Goal: Information Seeking & Learning: Find specific fact

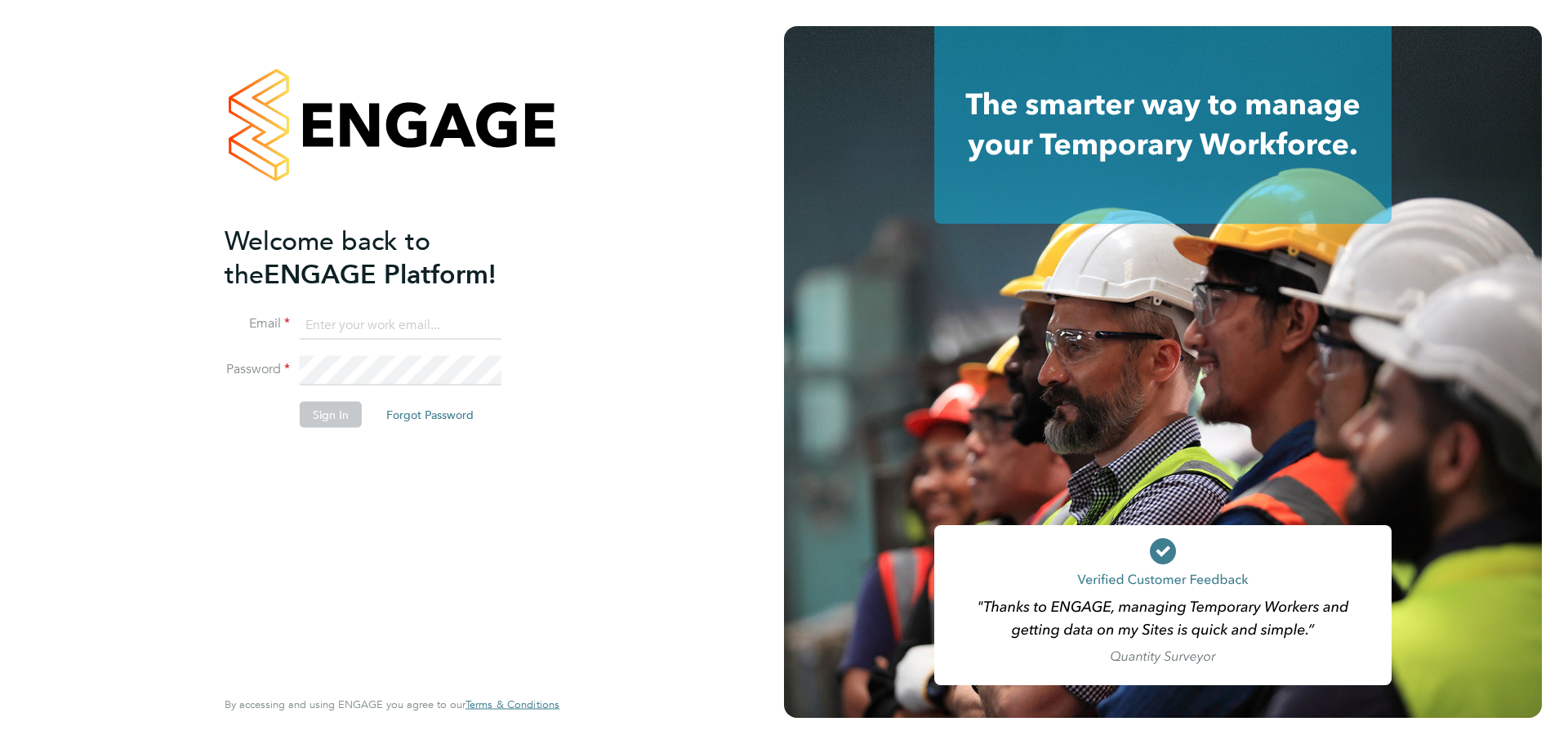
type input "patryk.klimorowski@bcuk.co.uk"
click at [322, 430] on li "Sign In Forgot Password" at bounding box center [384, 423] width 319 height 43
click at [325, 421] on button "Sign In" at bounding box center [330, 416] width 62 height 27
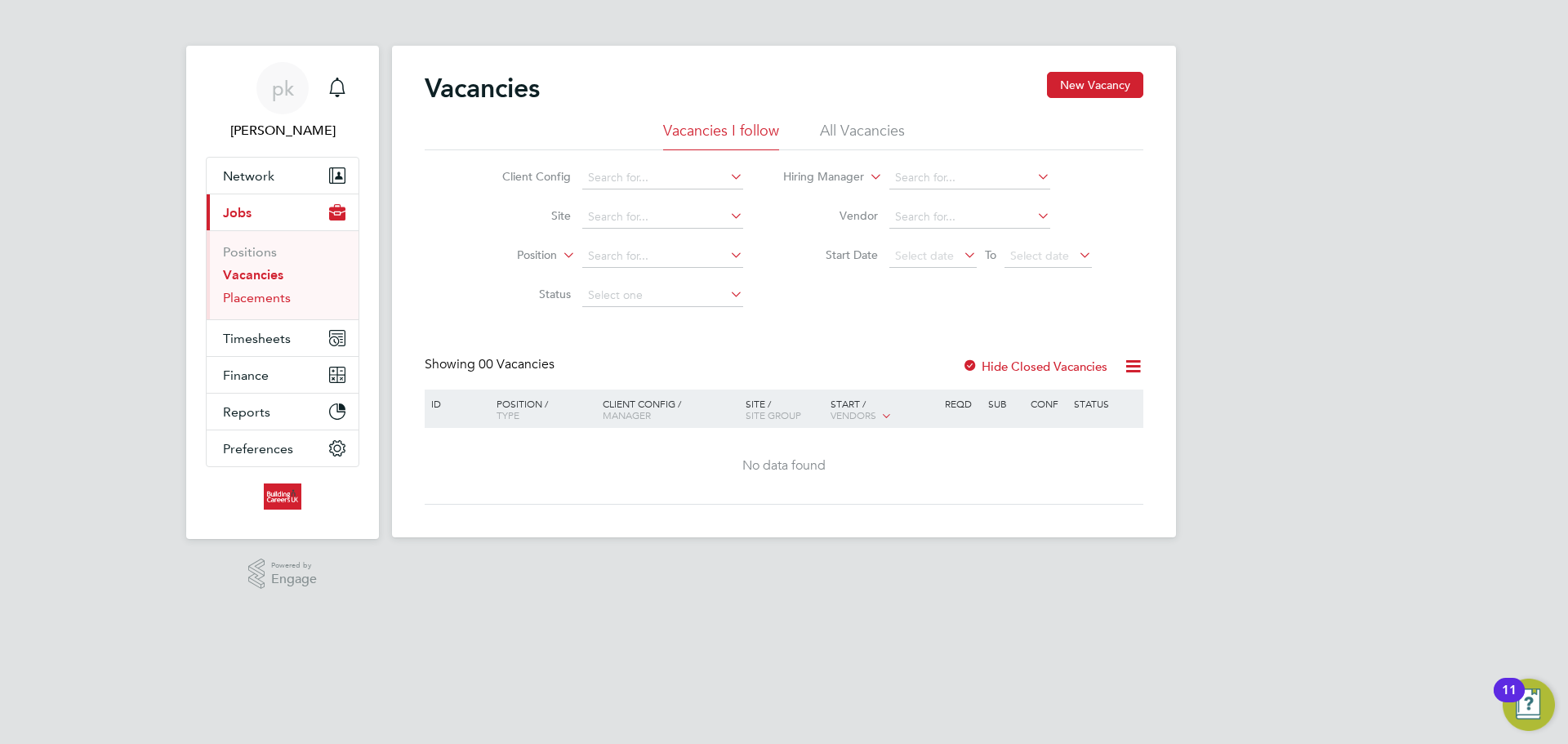
click at [266, 297] on link "Placements" at bounding box center [256, 298] width 67 height 15
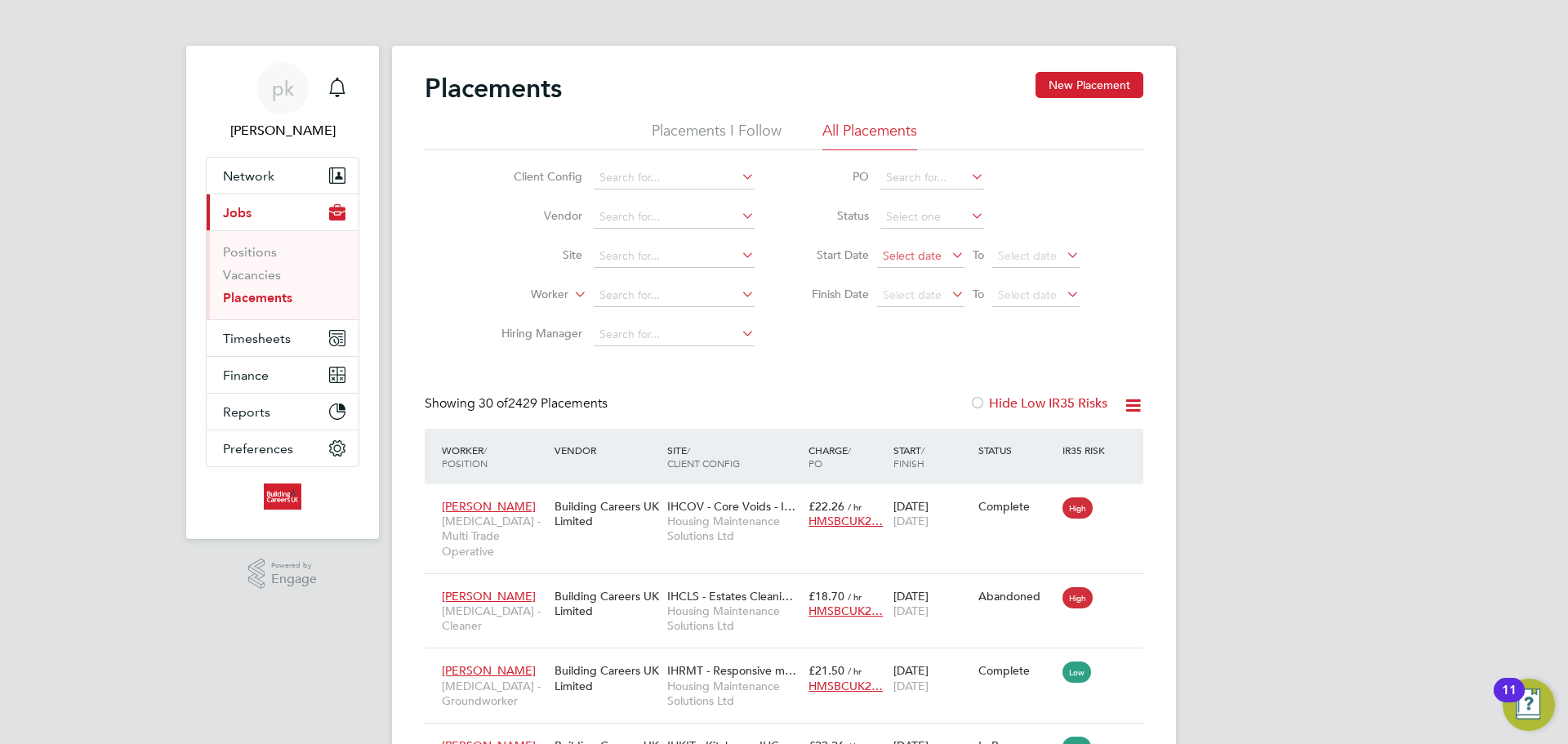
click at [941, 257] on span "Select date" at bounding box center [920, 256] width 87 height 22
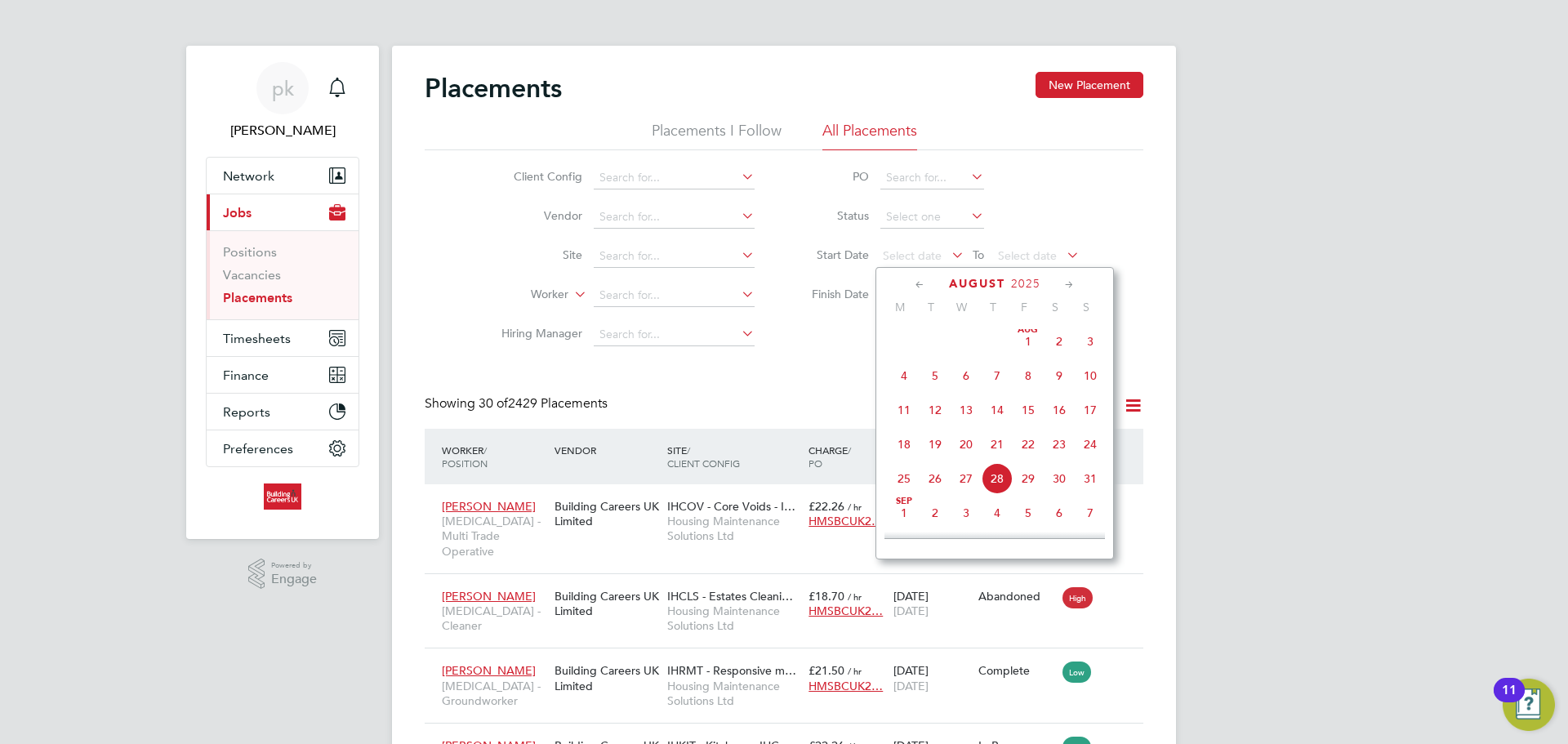
click at [1024, 354] on span "Aug 1" at bounding box center [1027, 341] width 31 height 31
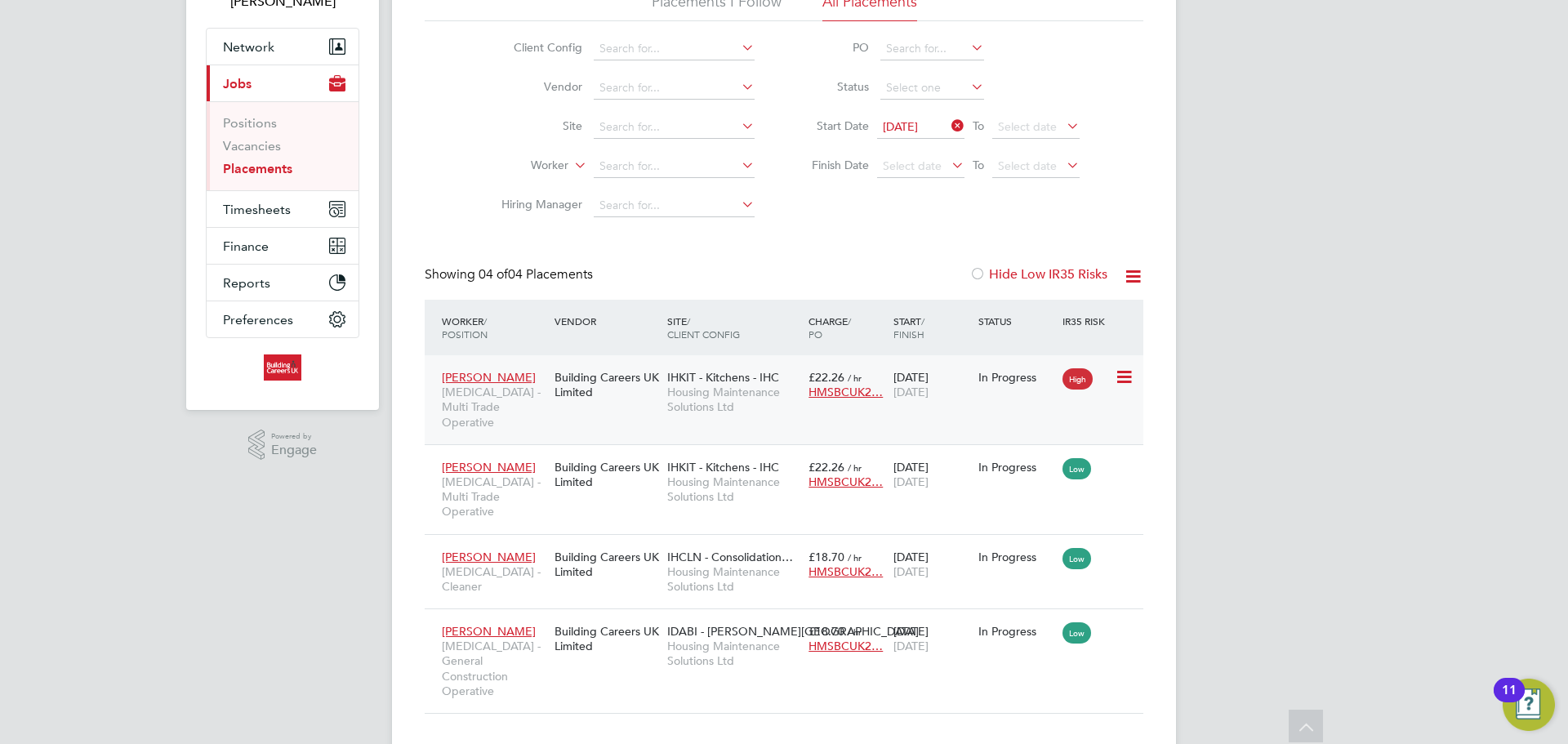
click at [590, 388] on div "Building Careers UK Limited" at bounding box center [606, 384] width 113 height 46
click at [597, 455] on div "Building Careers UK Limited" at bounding box center [606, 474] width 113 height 46
click at [547, 542] on div "Holly Derrick HMS - Cleaner" at bounding box center [493, 572] width 113 height 62
click at [550, 616] on div "Building Careers UK Limited" at bounding box center [606, 639] width 113 height 46
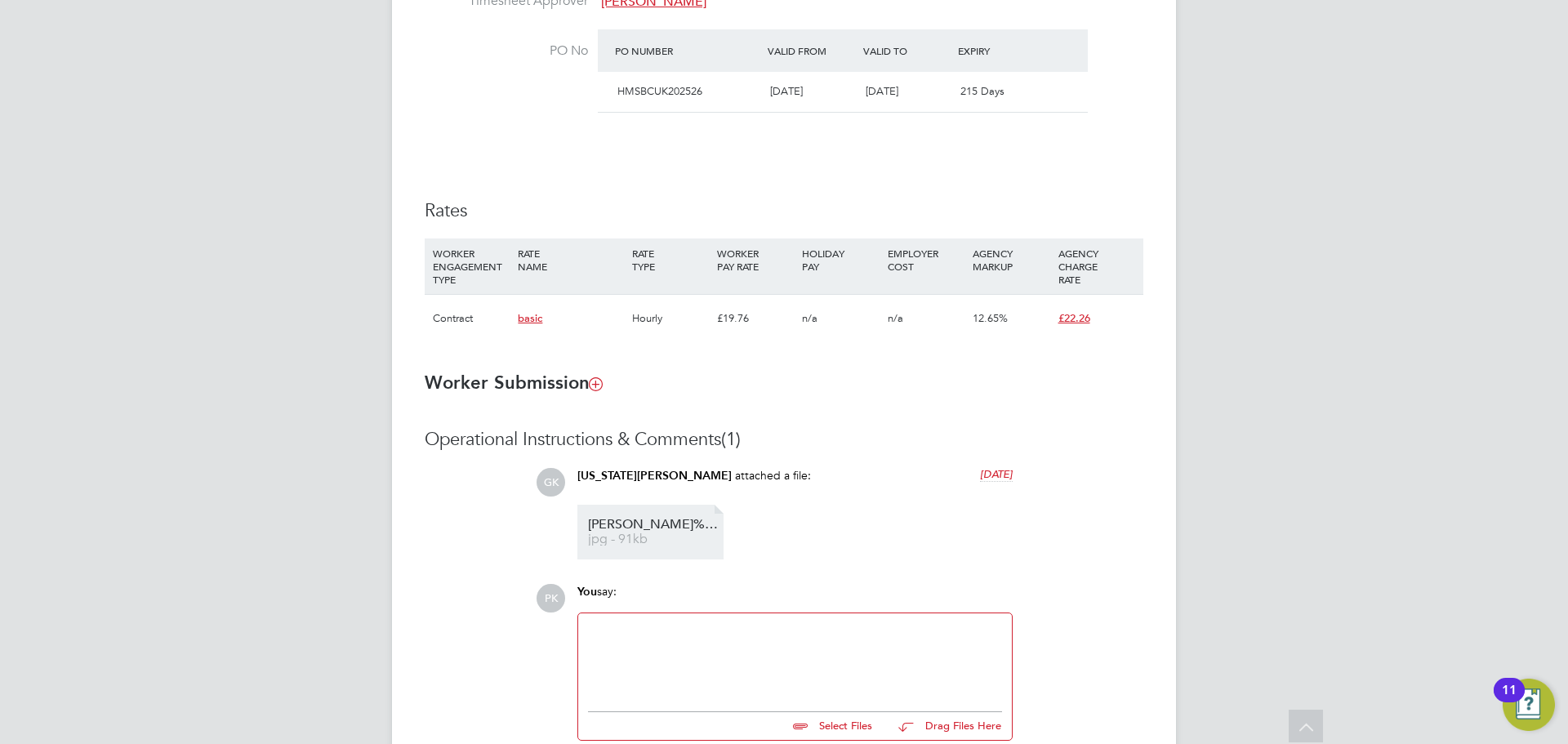
scroll to position [980, 0]
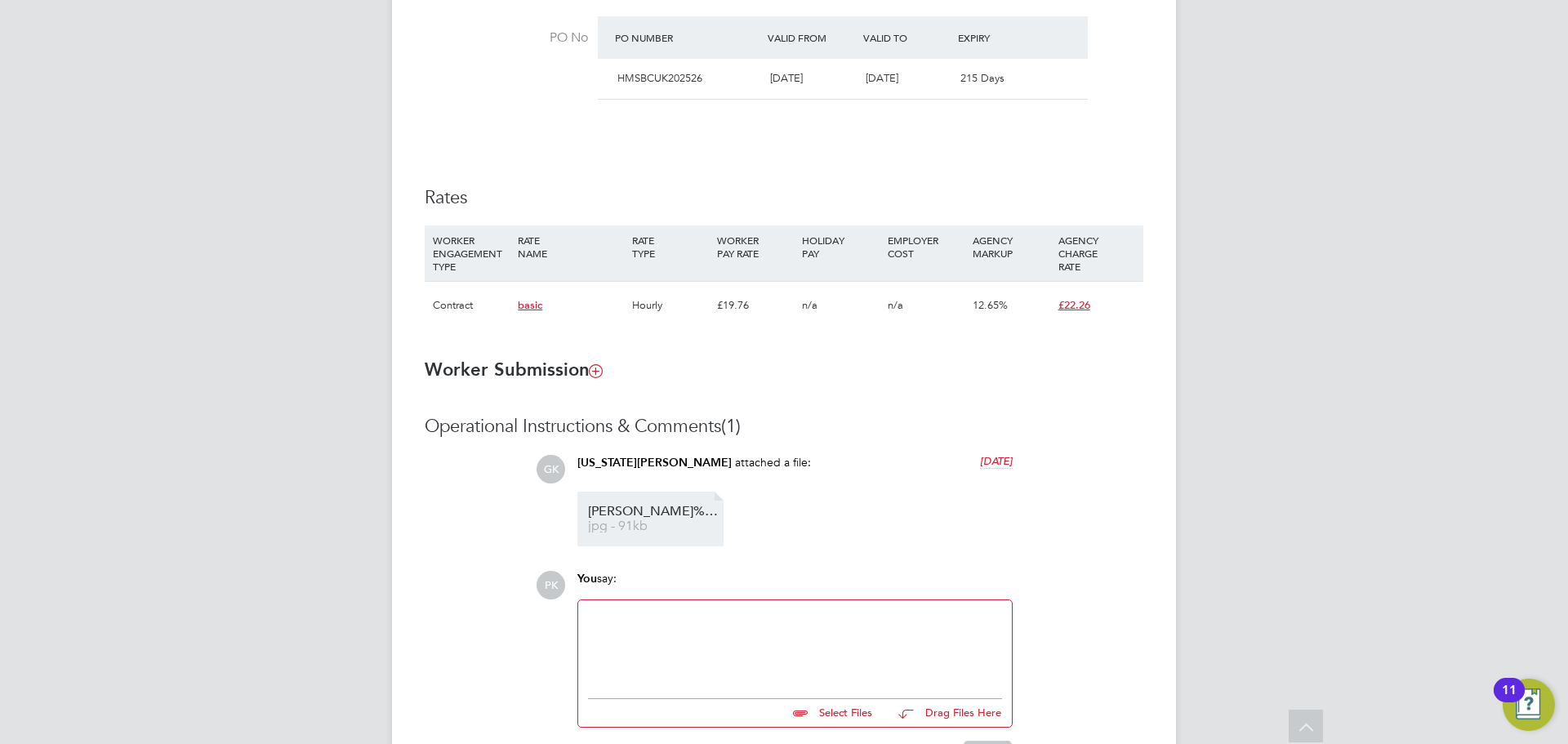
click at [660, 512] on span "Alan%20Mulhall%20Gold%20CSCS" at bounding box center [654, 512] width 131 height 12
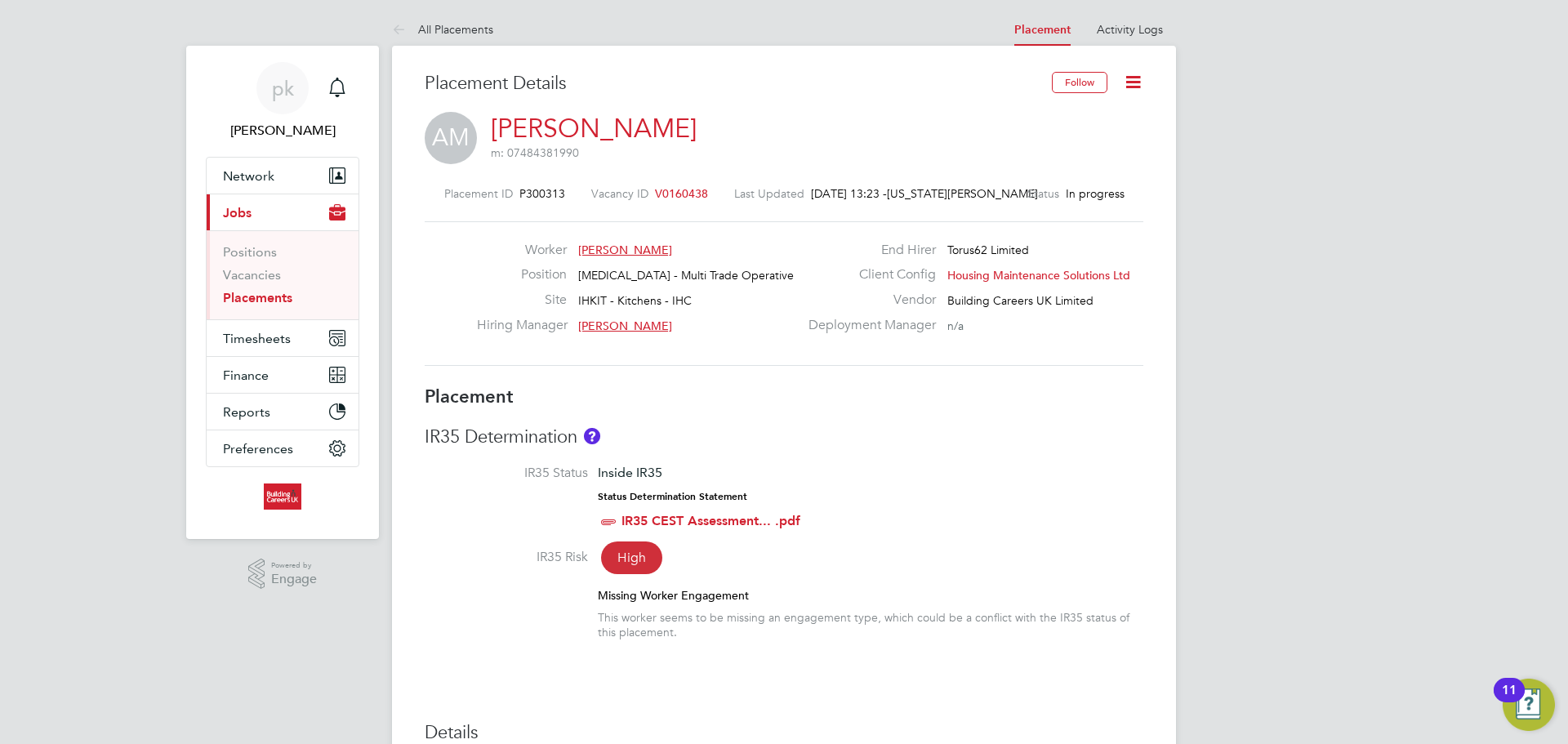
click at [1003, 427] on h3 "IR35 Determination" at bounding box center [784, 437] width 718 height 24
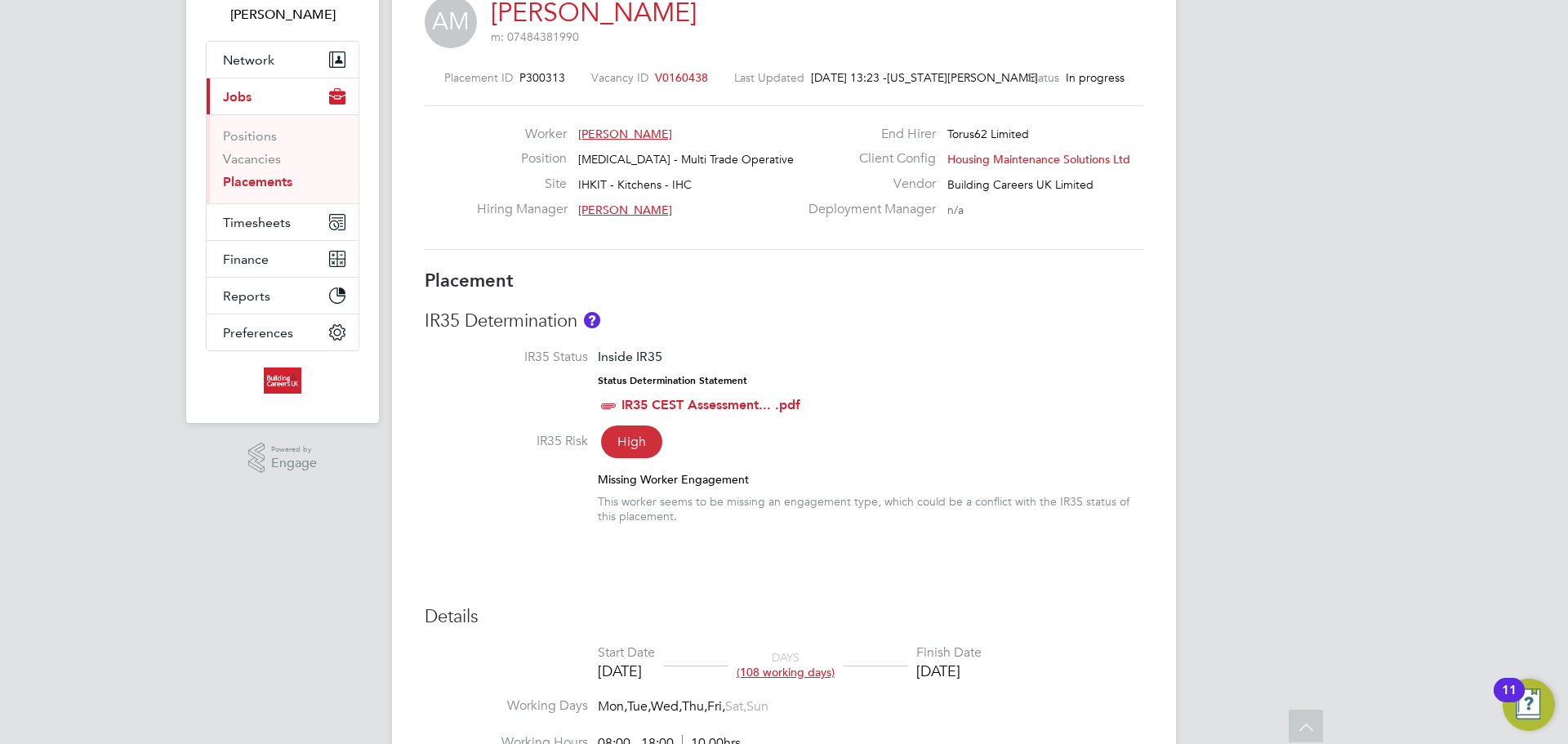
scroll to position [0, 0]
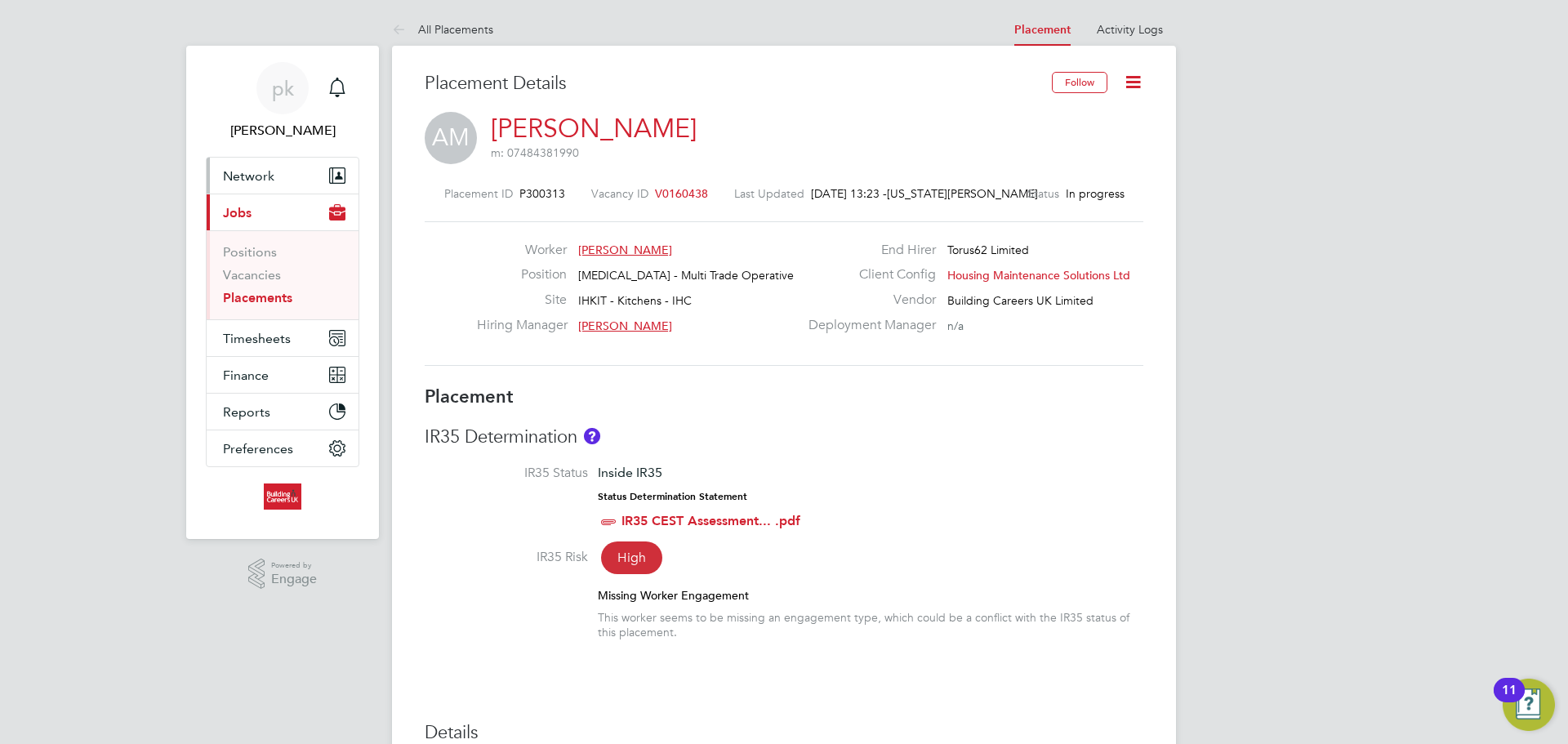
click at [262, 187] on button "Network" at bounding box center [283, 176] width 152 height 36
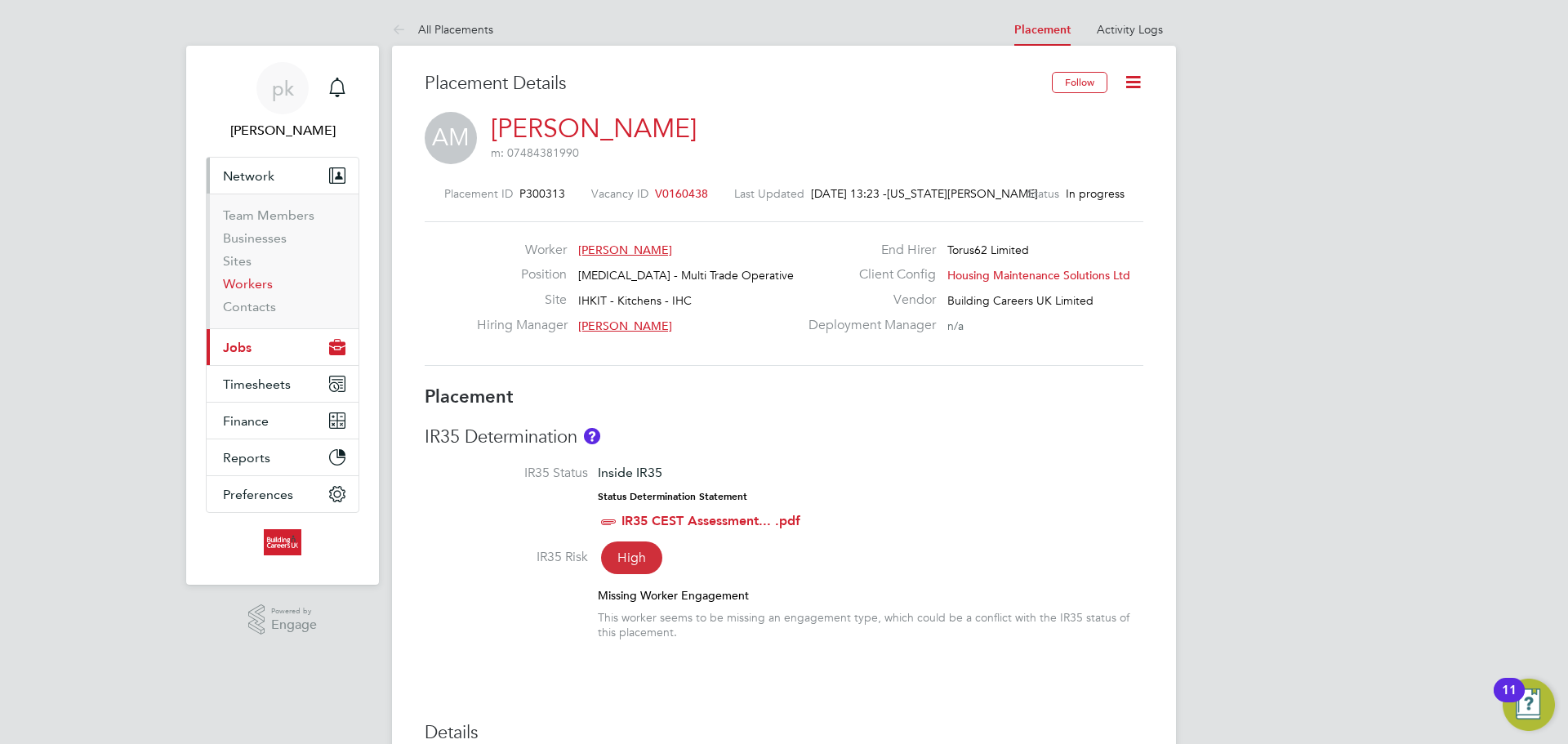
click at [253, 285] on link "Workers" at bounding box center [248, 284] width 50 height 15
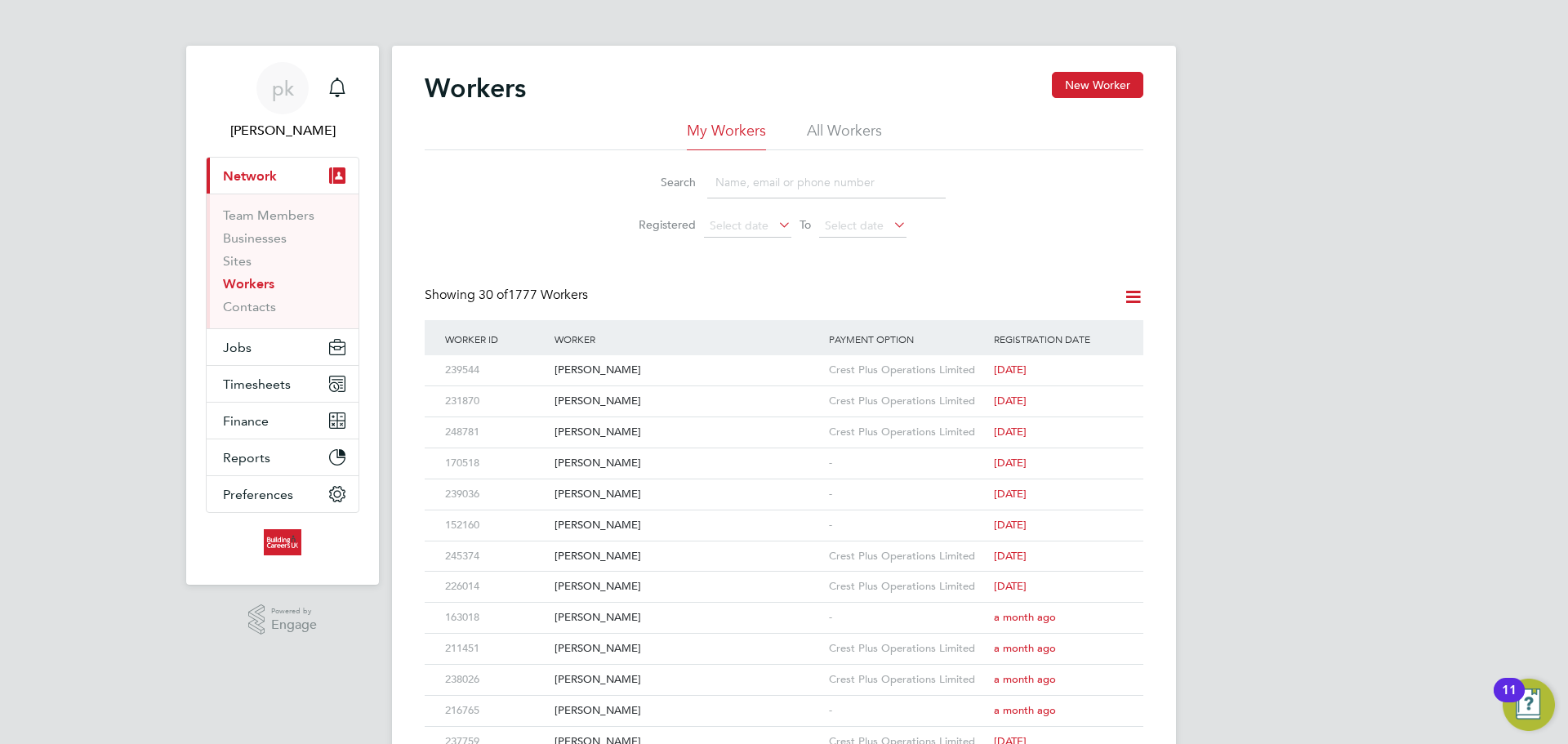
click at [737, 182] on input at bounding box center [825, 183] width 238 height 32
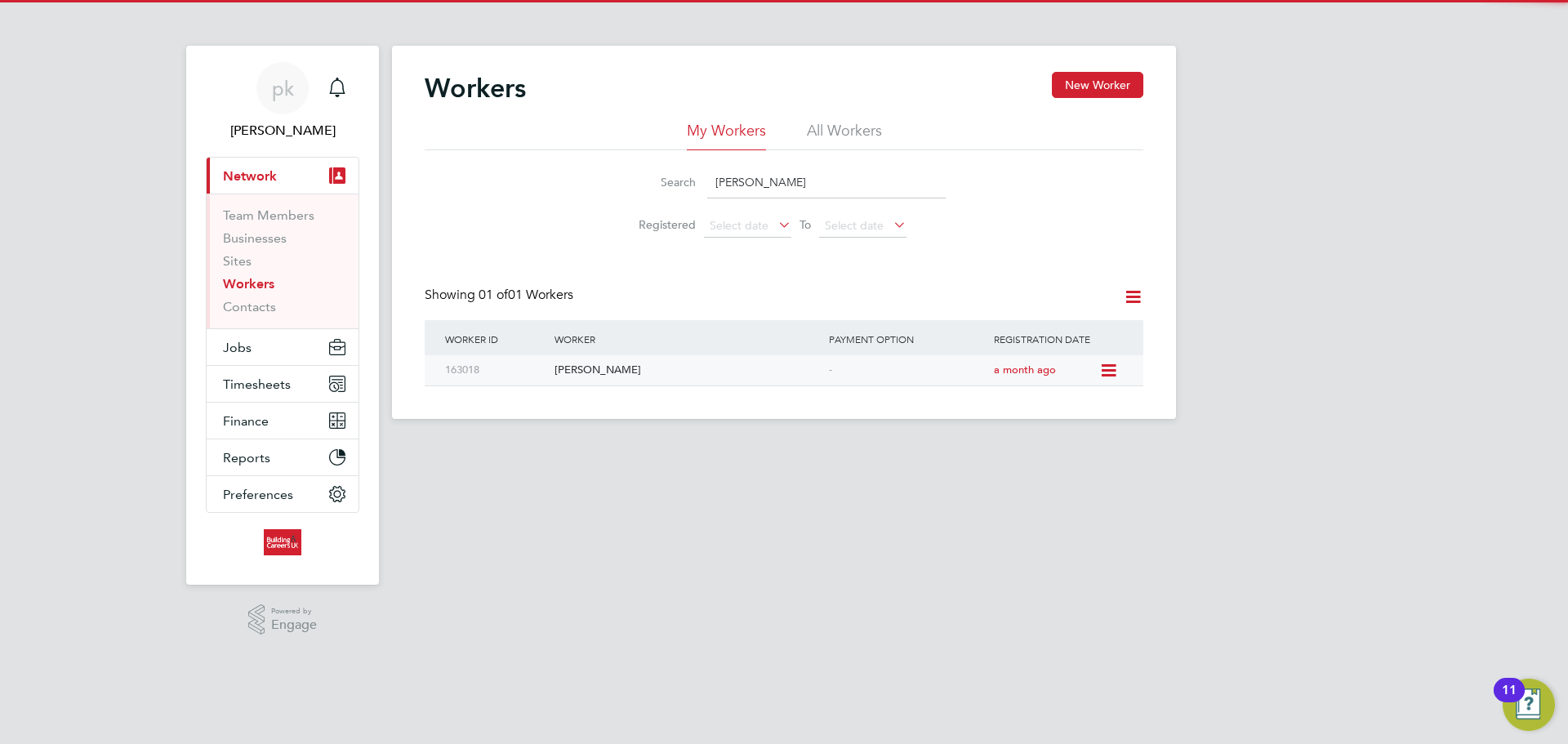
click at [631, 362] on div "Alan Mulhall Mulhall" at bounding box center [687, 370] width 274 height 30
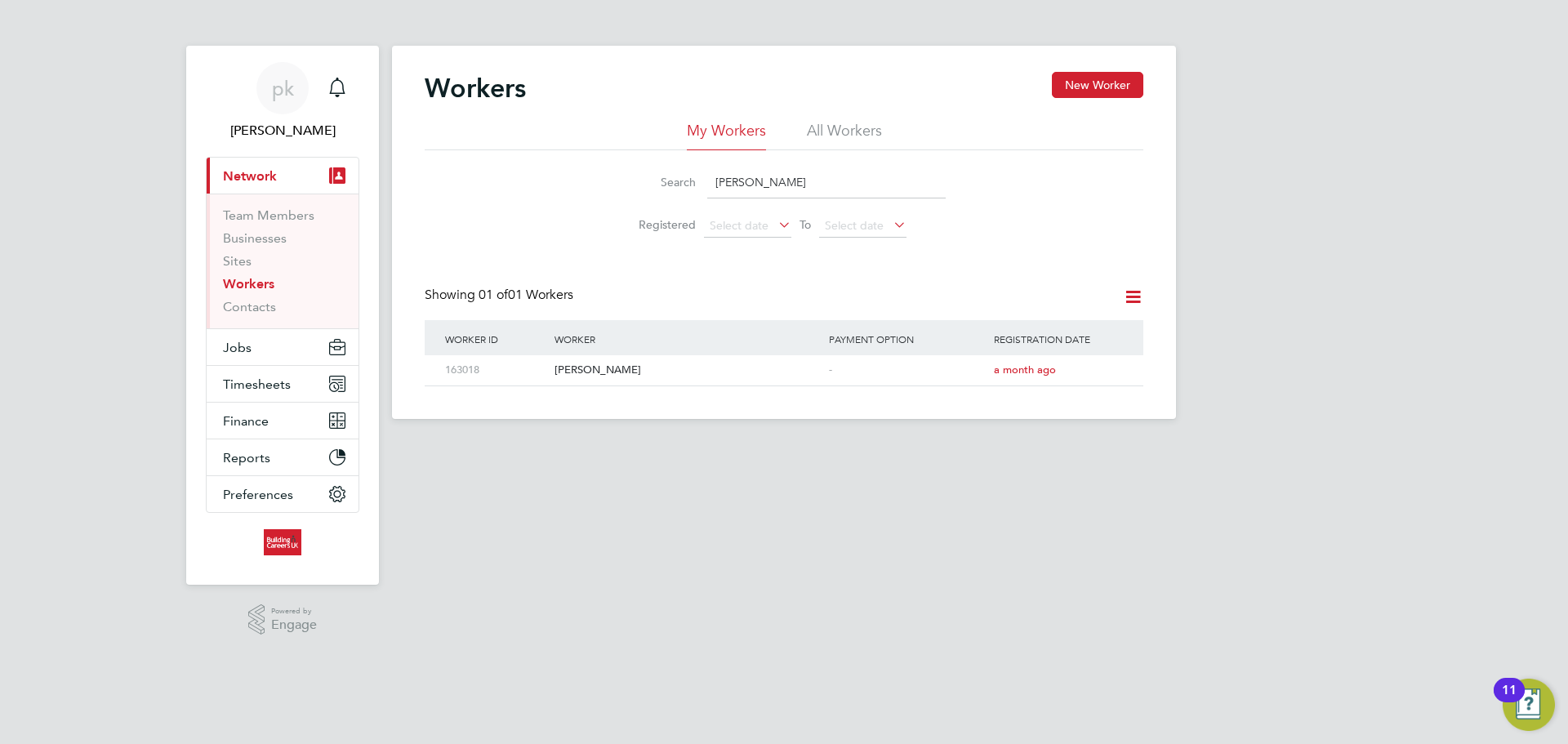
drag, startPoint x: 781, startPoint y: 179, endPoint x: 622, endPoint y: 181, distance: 159.0
click at [622, 181] on div "Search alan mu" at bounding box center [784, 183] width 323 height 32
click at [630, 368] on div "Jonathan Fleming" at bounding box center [687, 370] width 274 height 30
drag, startPoint x: 781, startPoint y: 185, endPoint x: 595, endPoint y: 184, distance: 186.0
click at [595, 184] on div "Search jonathan fl Registered Select date To Select date" at bounding box center [784, 197] width 718 height 96
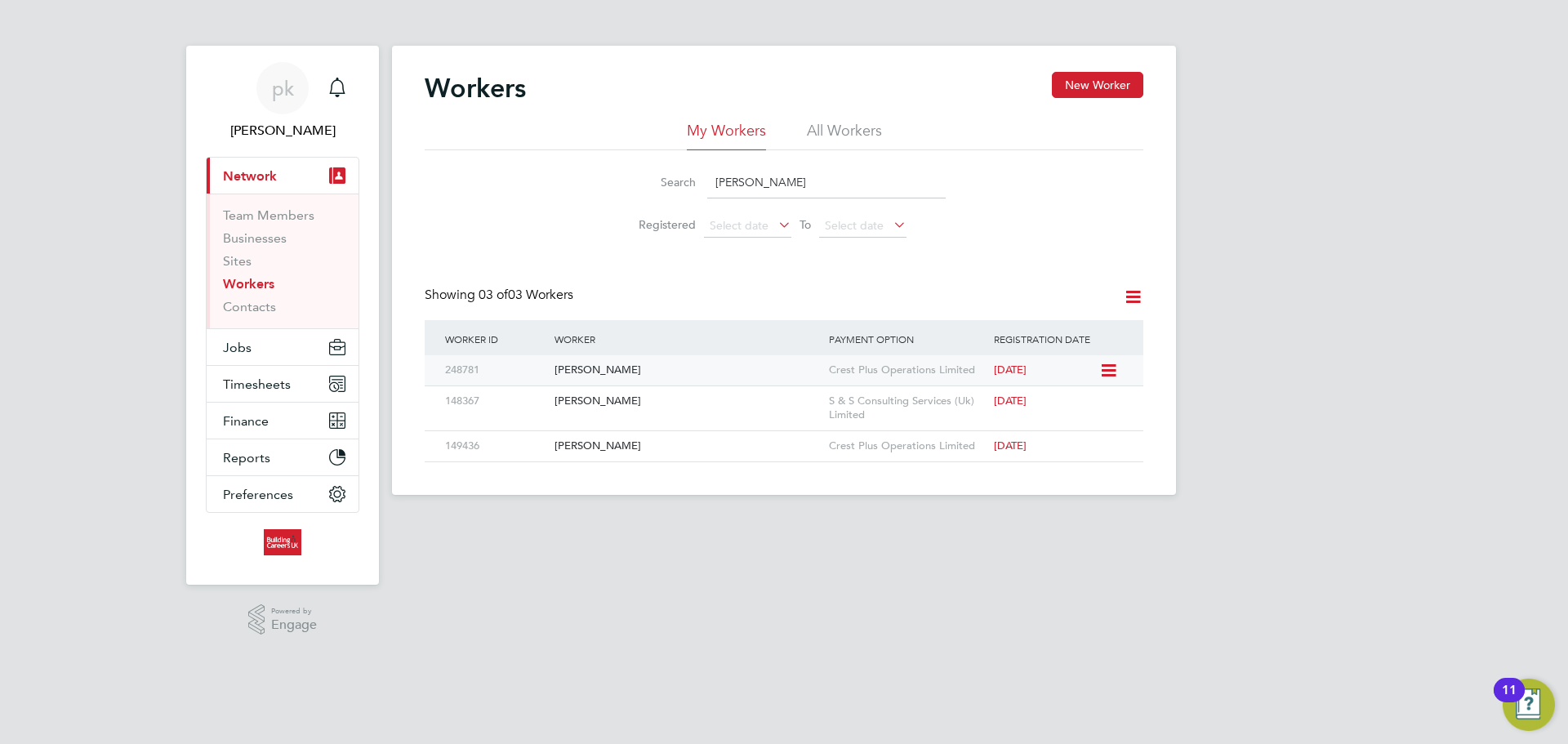
click at [607, 369] on div "Holly Derrick" at bounding box center [687, 370] width 274 height 30
drag, startPoint x: 704, startPoint y: 186, endPoint x: 670, endPoint y: 182, distance: 34.2
click at [670, 182] on div "Search holly" at bounding box center [784, 183] width 323 height 32
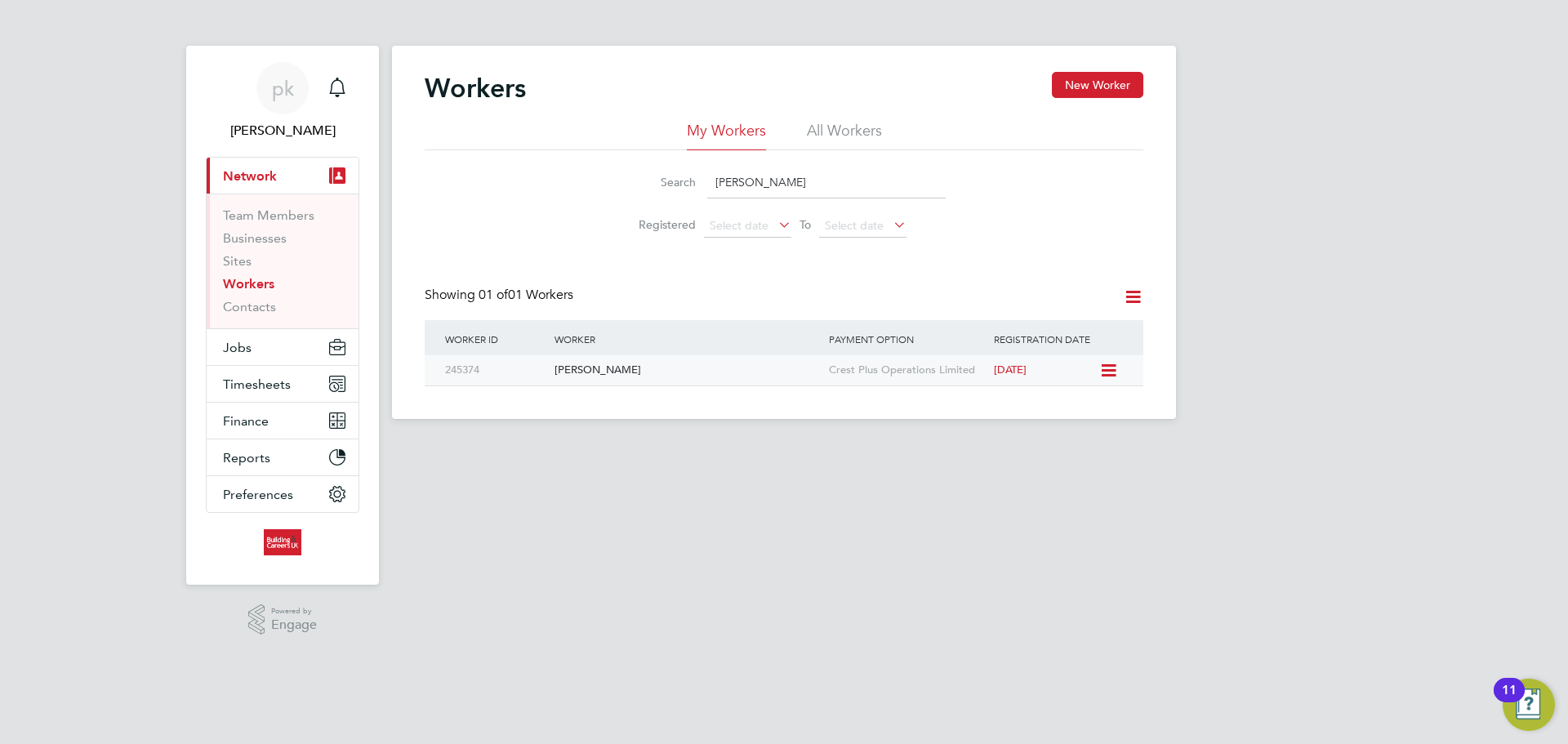
type input "jack william"
click at [656, 363] on div "[PERSON_NAME]" at bounding box center [687, 370] width 274 height 30
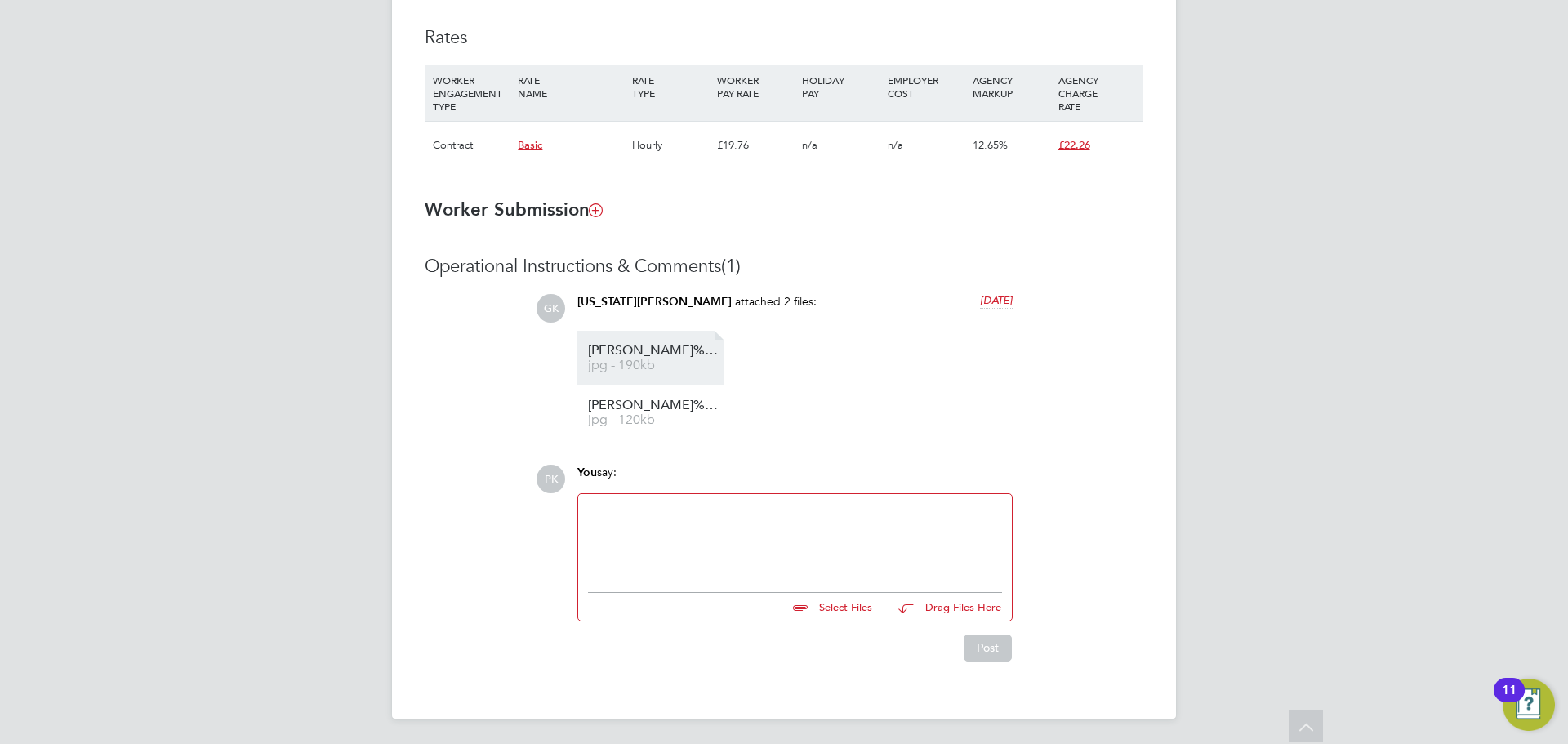
click at [665, 346] on span "[PERSON_NAME]%20Fleming%20Gold%20CSCS" at bounding box center [654, 350] width 131 height 12
click at [666, 384] on li "Jonathan%20Fleming%20Gold%20CSCS jpg - 190kb" at bounding box center [651, 359] width 146 height 55
click at [671, 408] on span "Jonathan%20Fleming%20Gold%20CSCS%20back" at bounding box center [654, 405] width 131 height 12
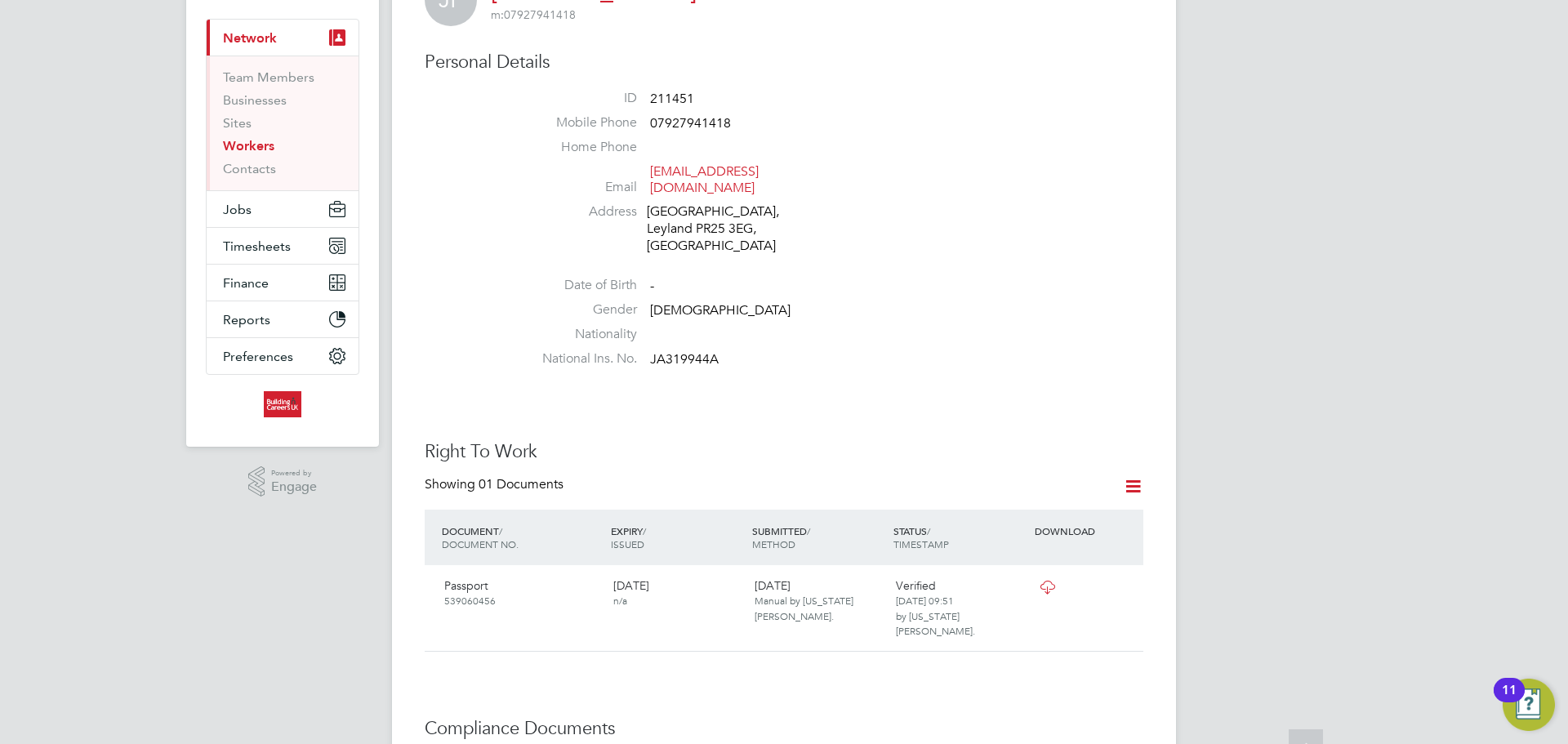
scroll to position [245, 0]
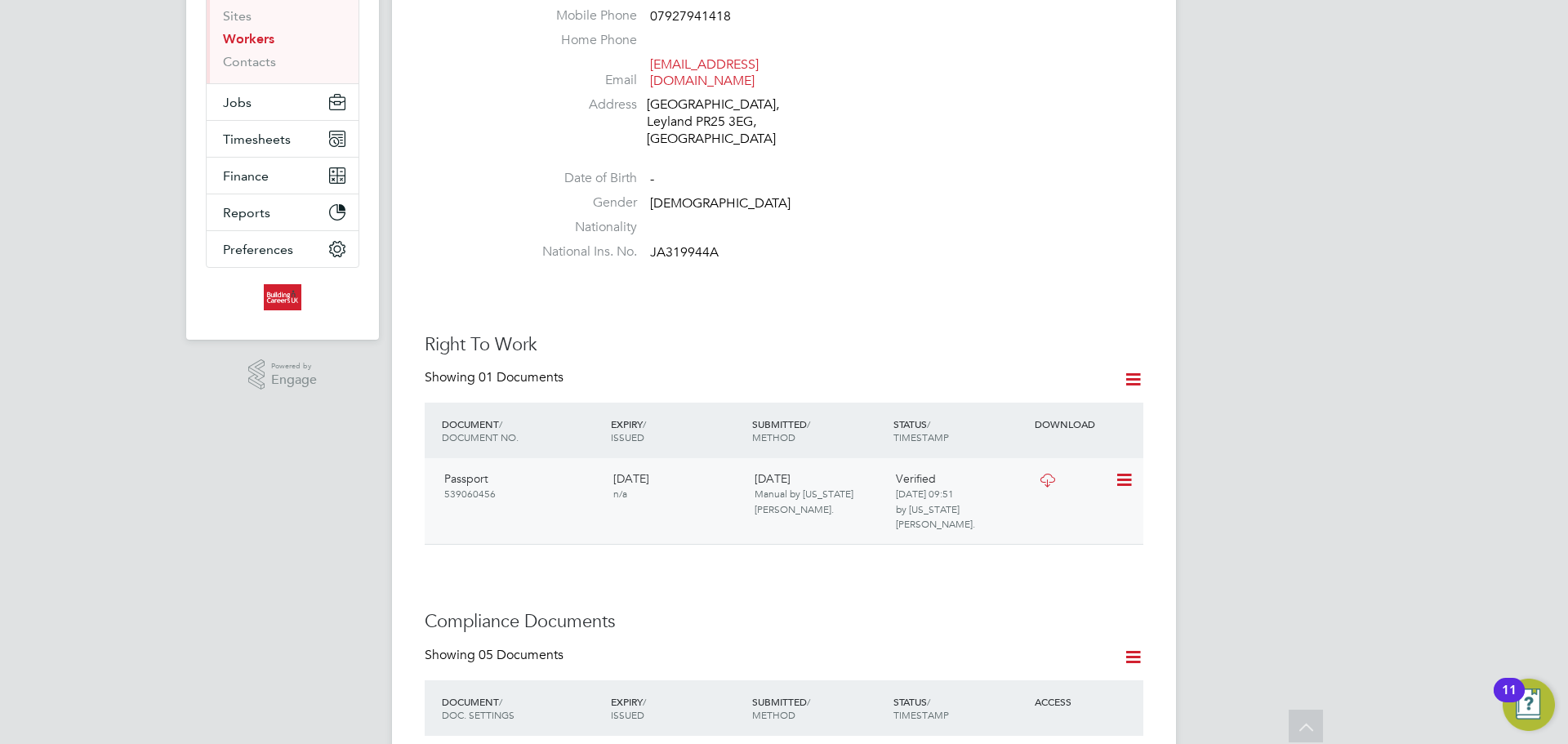
click at [1053, 474] on icon at bounding box center [1047, 480] width 21 height 13
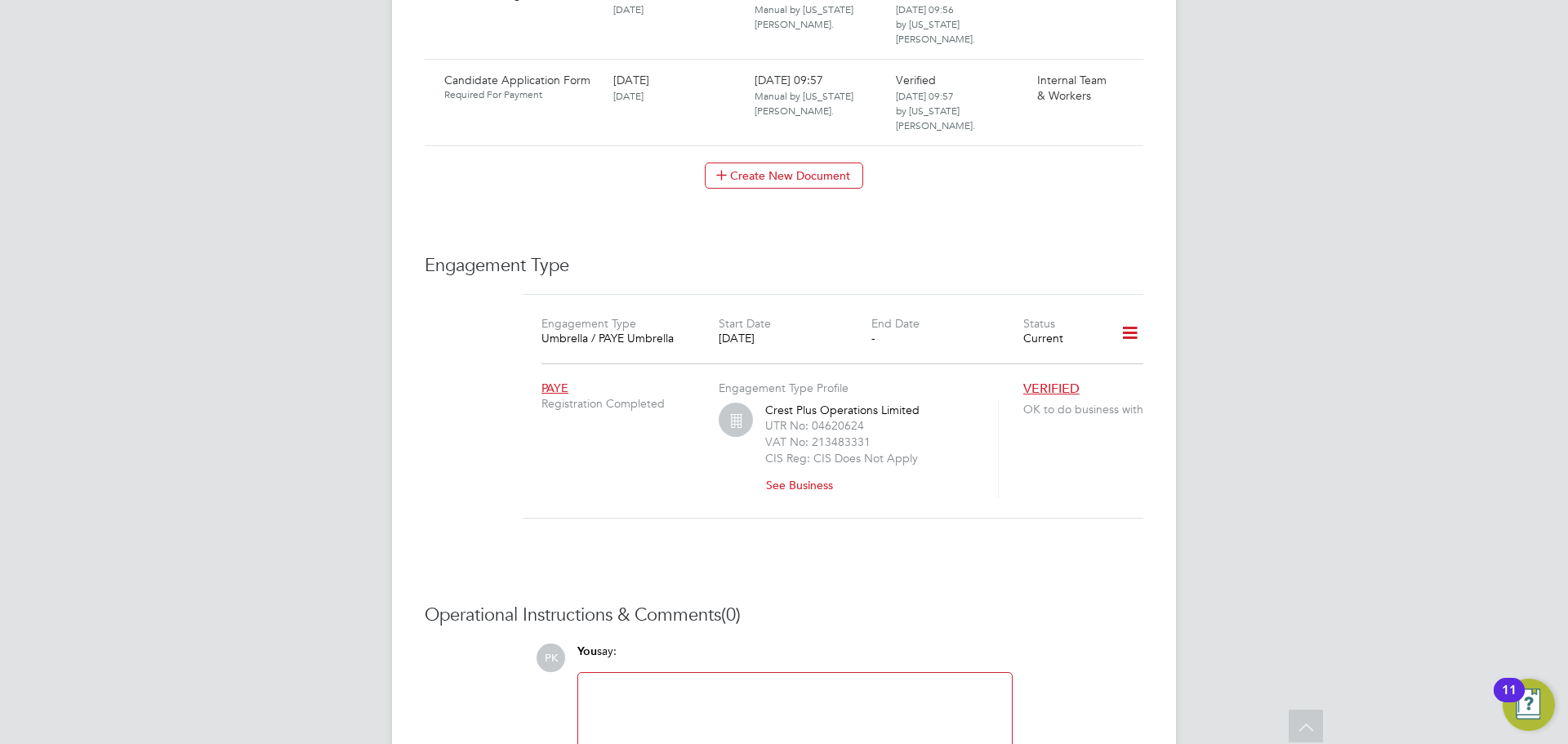
scroll to position [1250, 0]
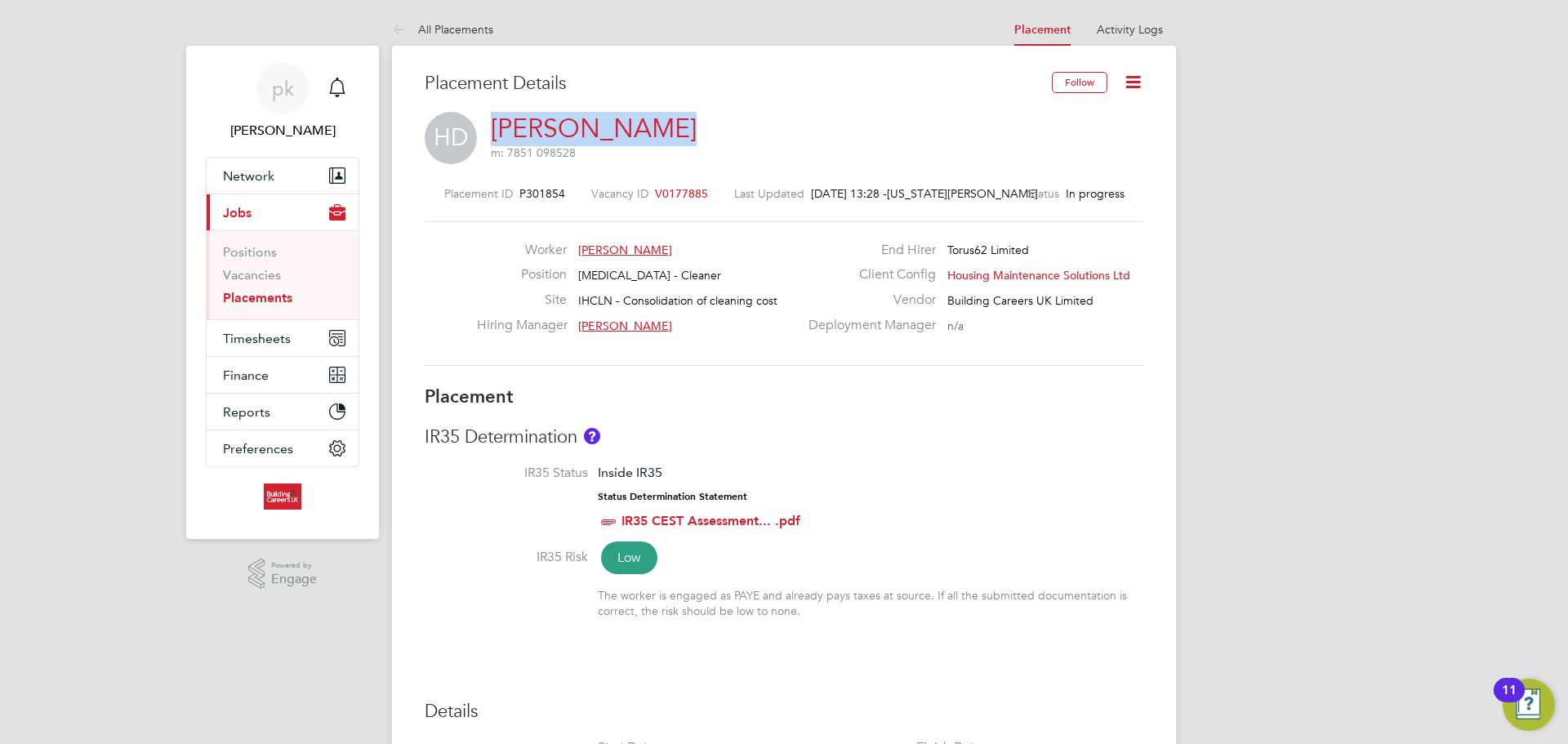
drag, startPoint x: 489, startPoint y: 127, endPoint x: 639, endPoint y: 134, distance: 150.2
click at [639, 134] on div "HD Holly Derrick m: 7851 098528" at bounding box center [784, 140] width 718 height 56
copy link "Holly Derrick"
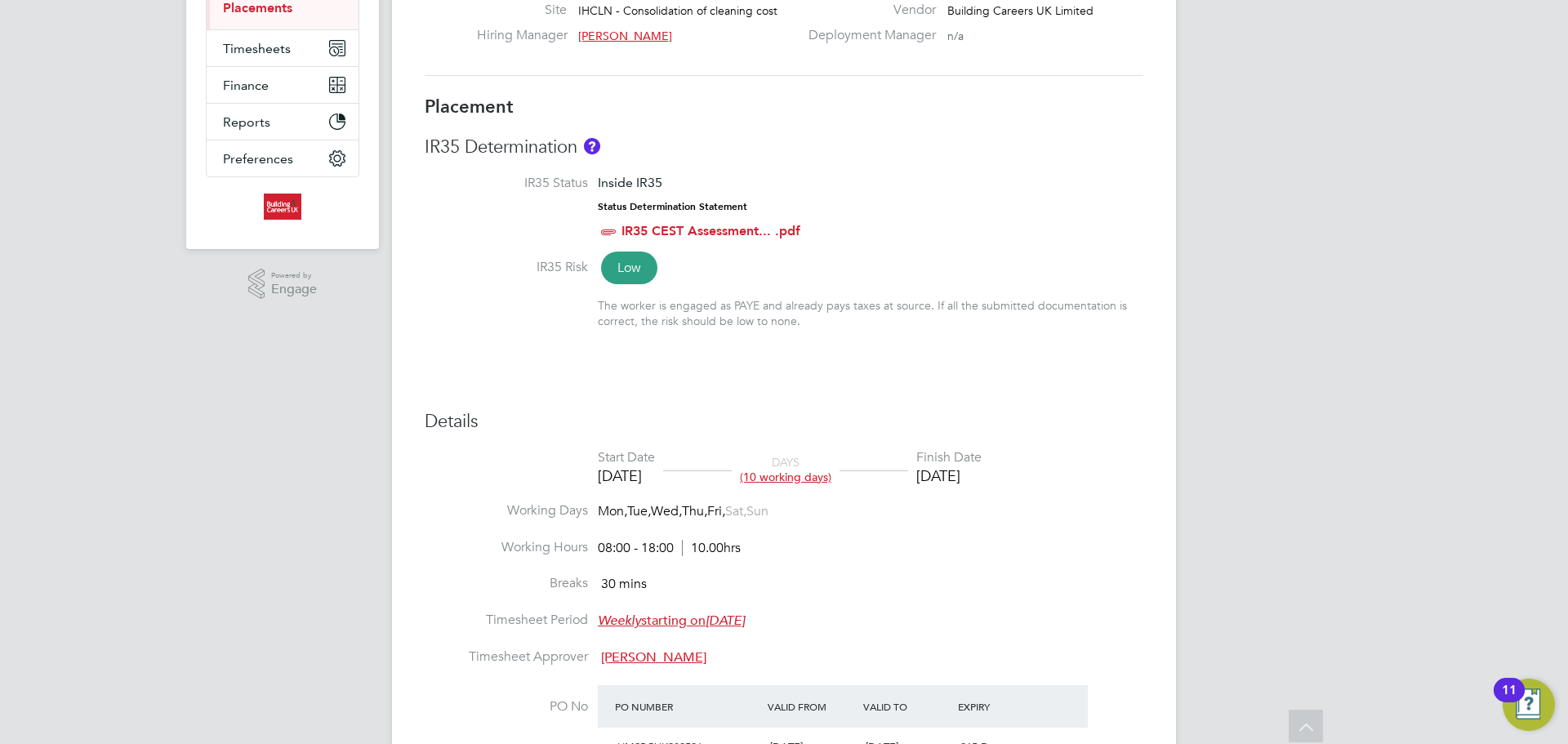
scroll to position [180, 0]
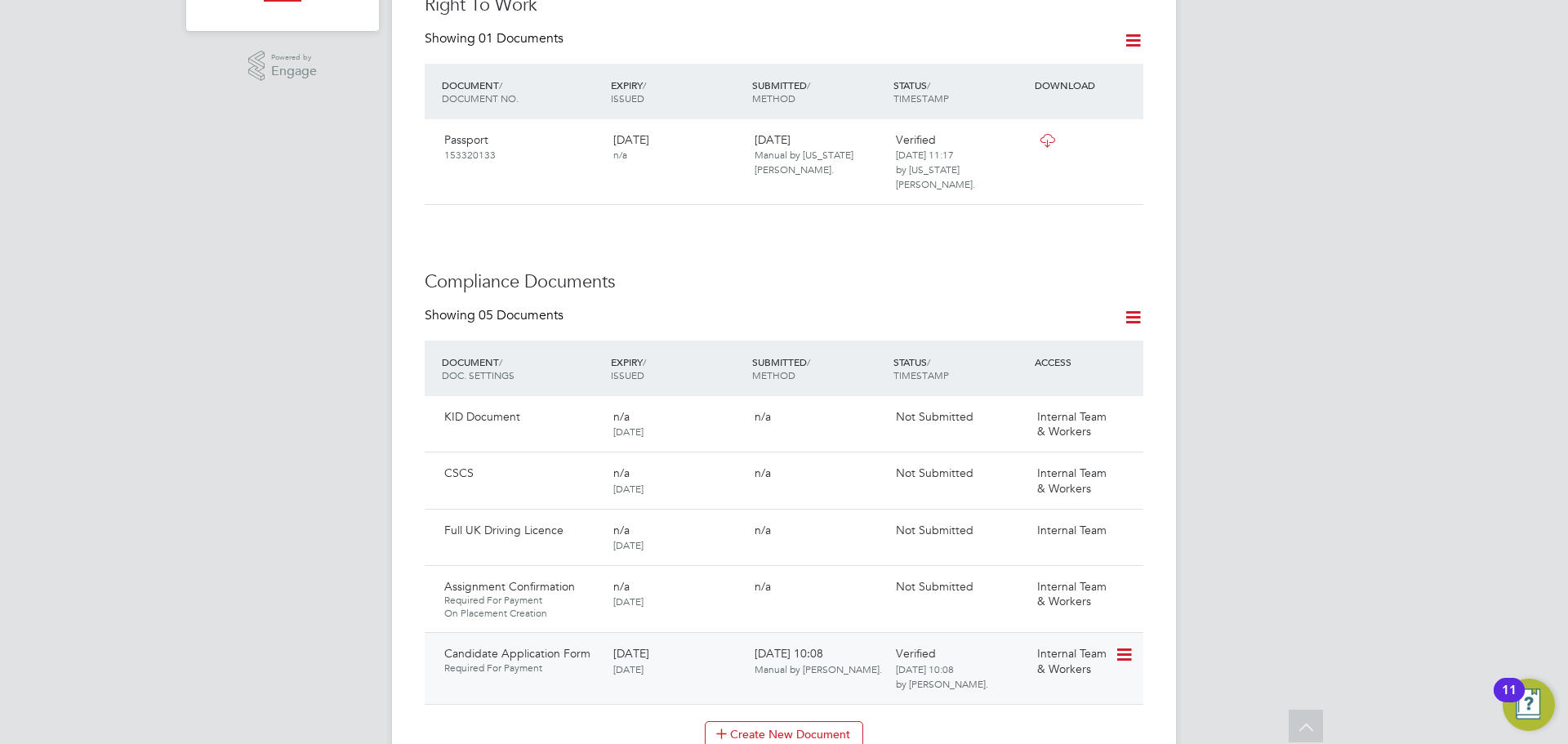
scroll to position [654, 0]
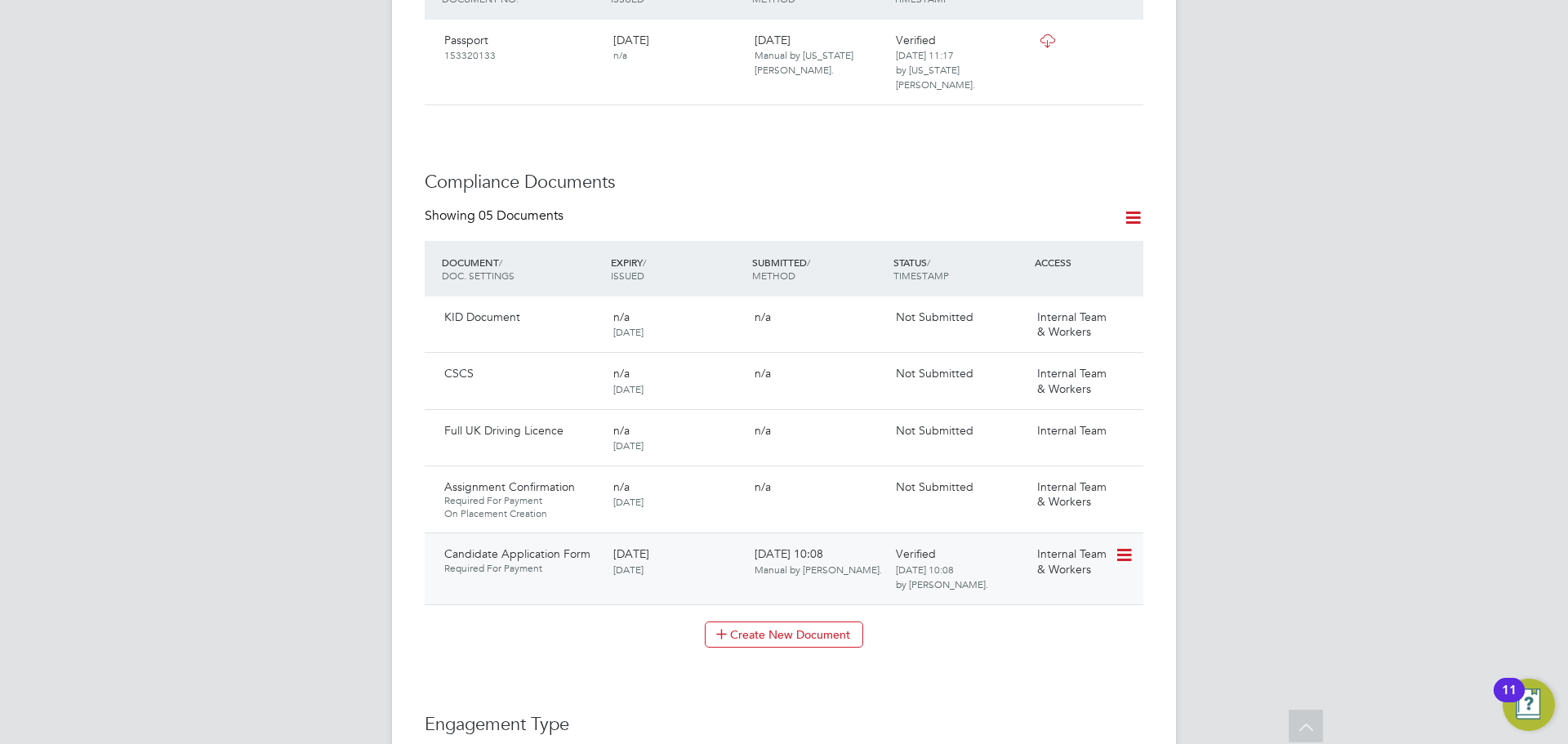
click at [1117, 546] on icon at bounding box center [1122, 555] width 16 height 20
click at [1056, 596] on li "Download Document" at bounding box center [1064, 600] width 130 height 23
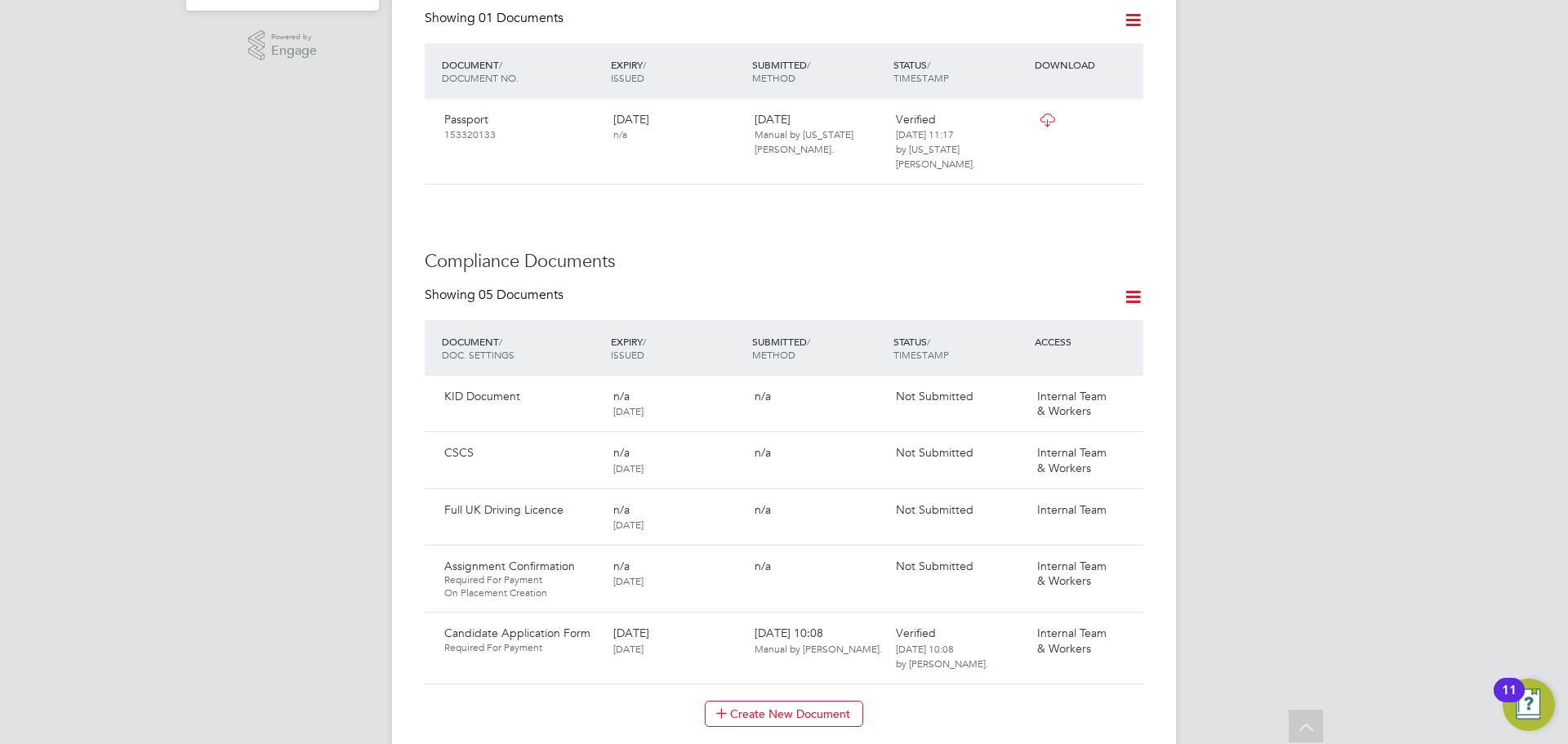
scroll to position [490, 0]
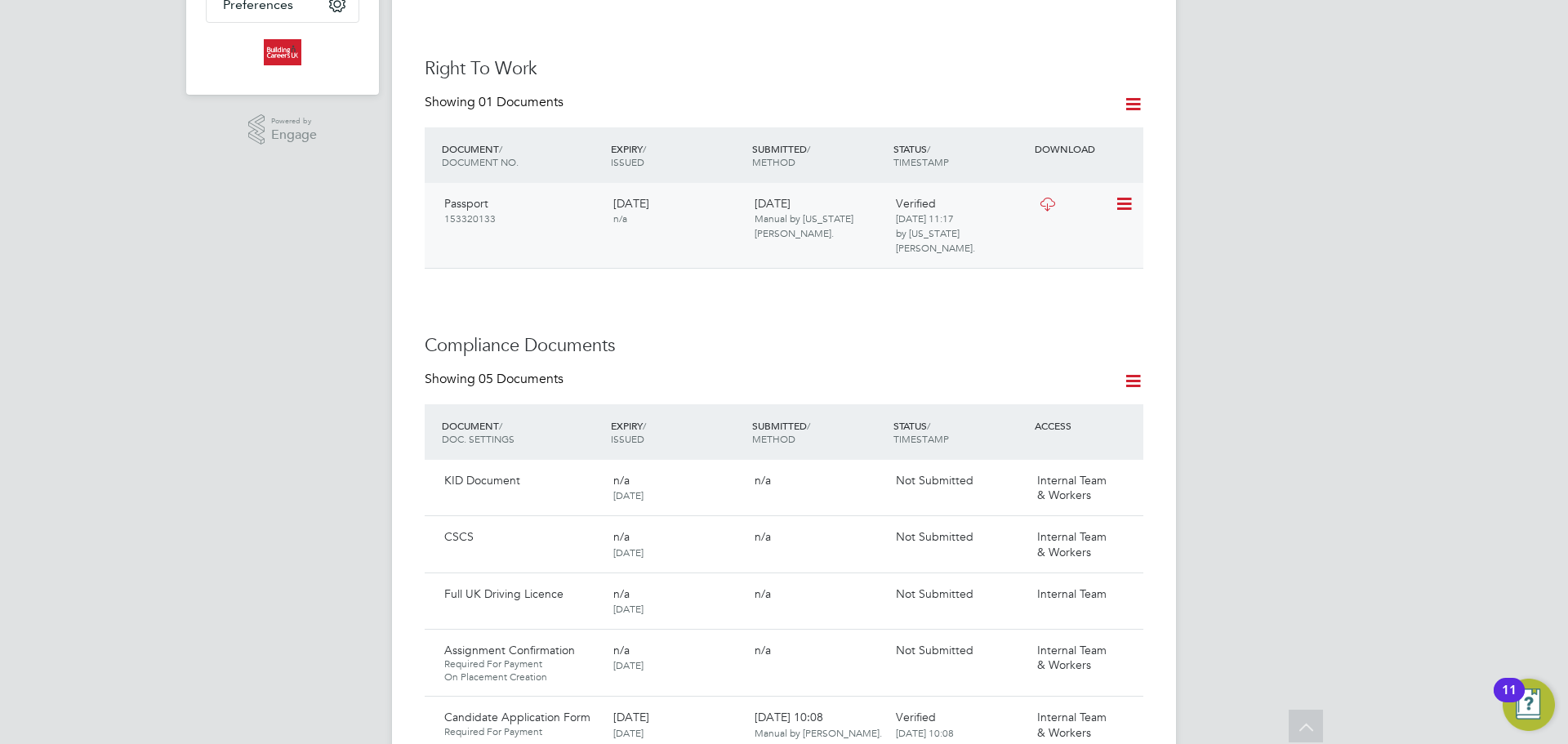
click at [1056, 197] on icon at bounding box center [1047, 204] width 21 height 13
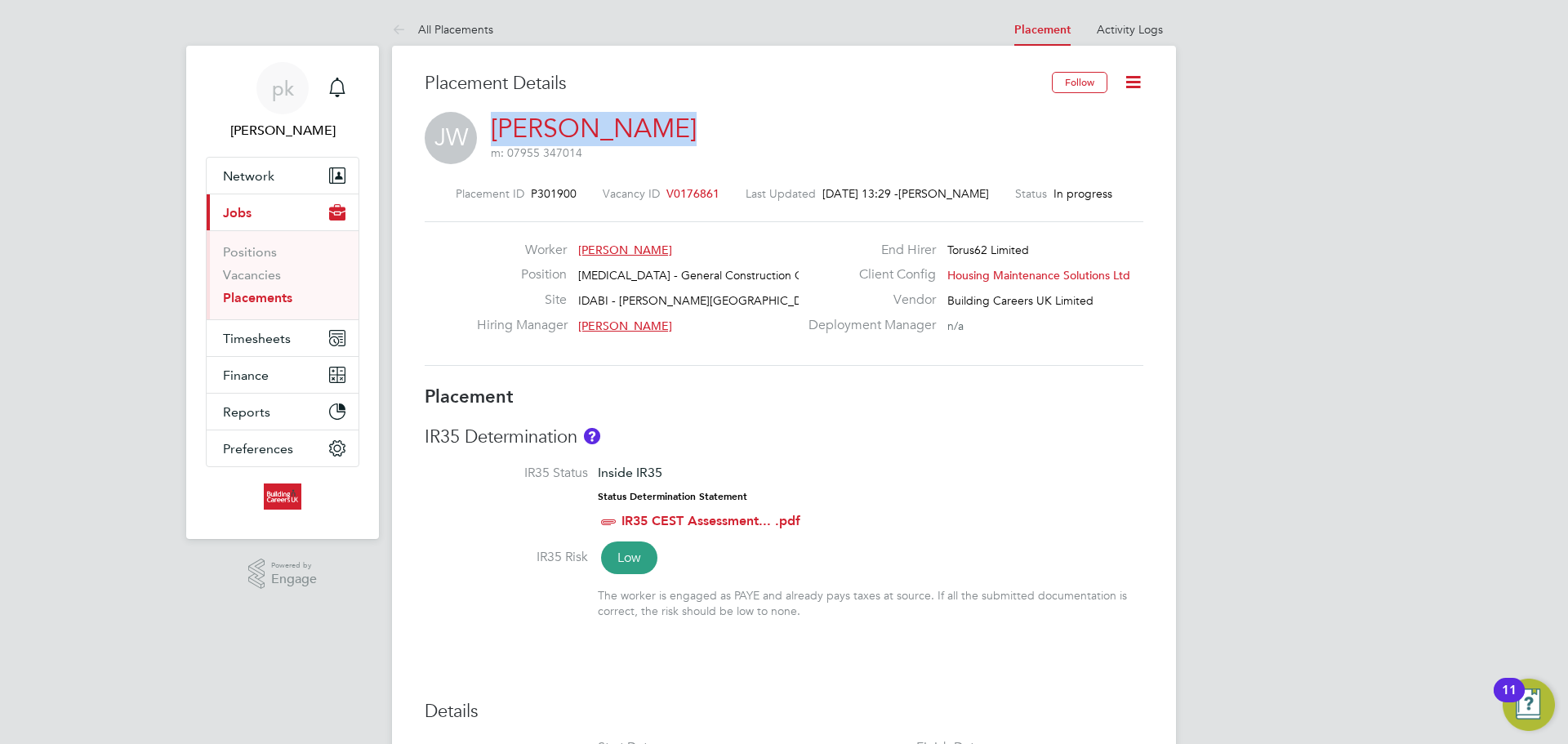
drag, startPoint x: 489, startPoint y: 124, endPoint x: 645, endPoint y: 130, distance: 156.1
click at [645, 130] on div "[PERSON_NAME] [PERSON_NAME] m: 07955 347014" at bounding box center [784, 140] width 718 height 56
copy link "[PERSON_NAME]"
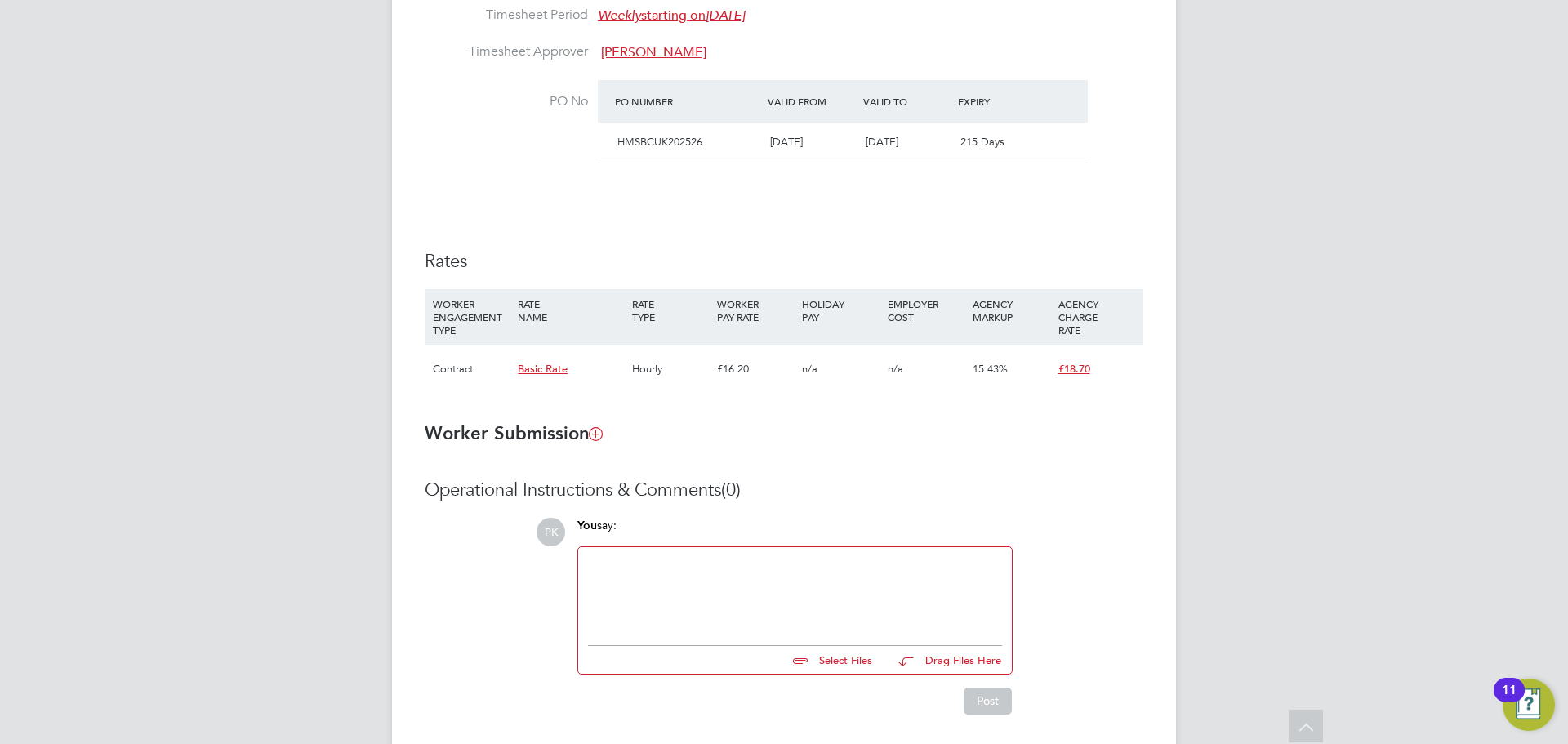
scroll to position [899, 0]
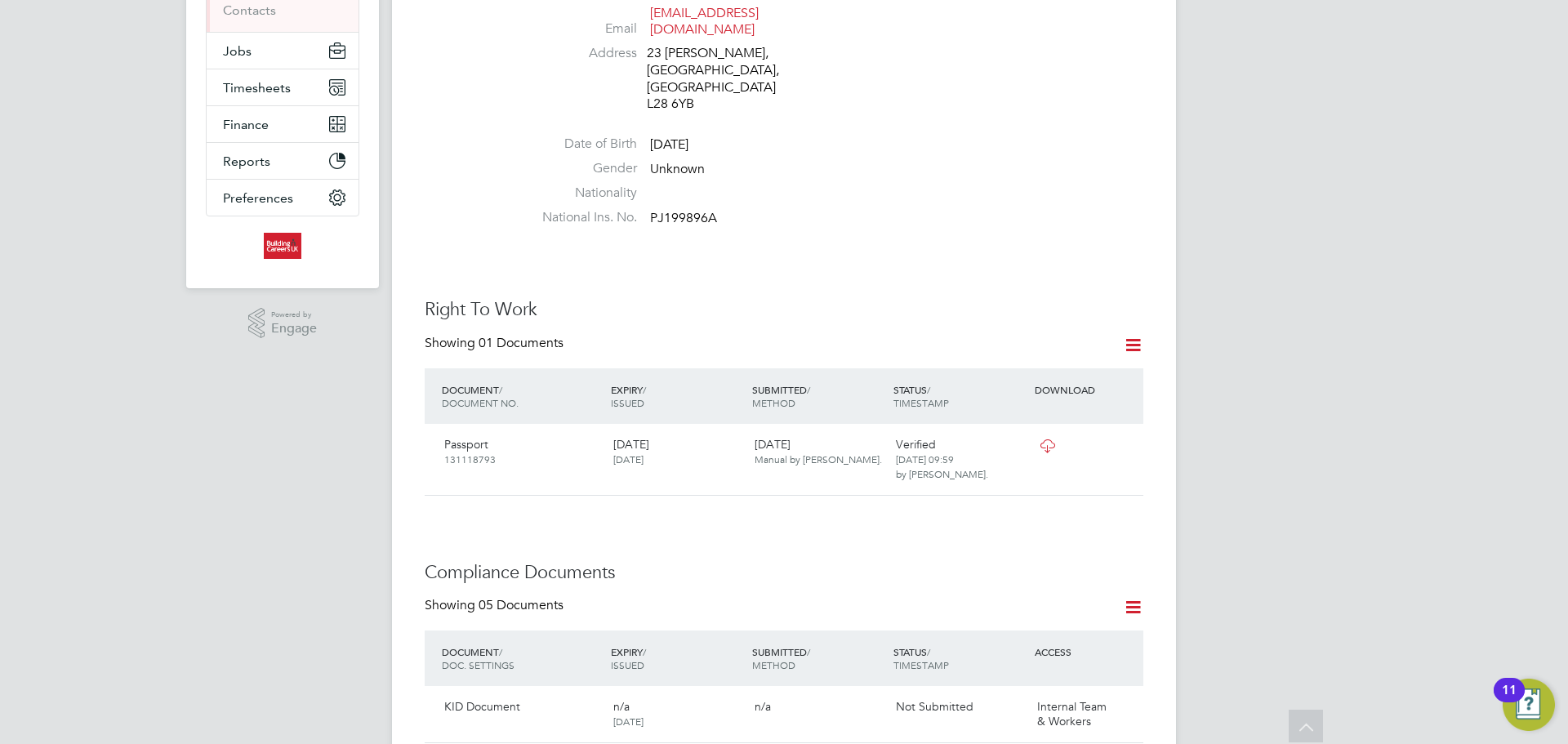
scroll to position [490, 0]
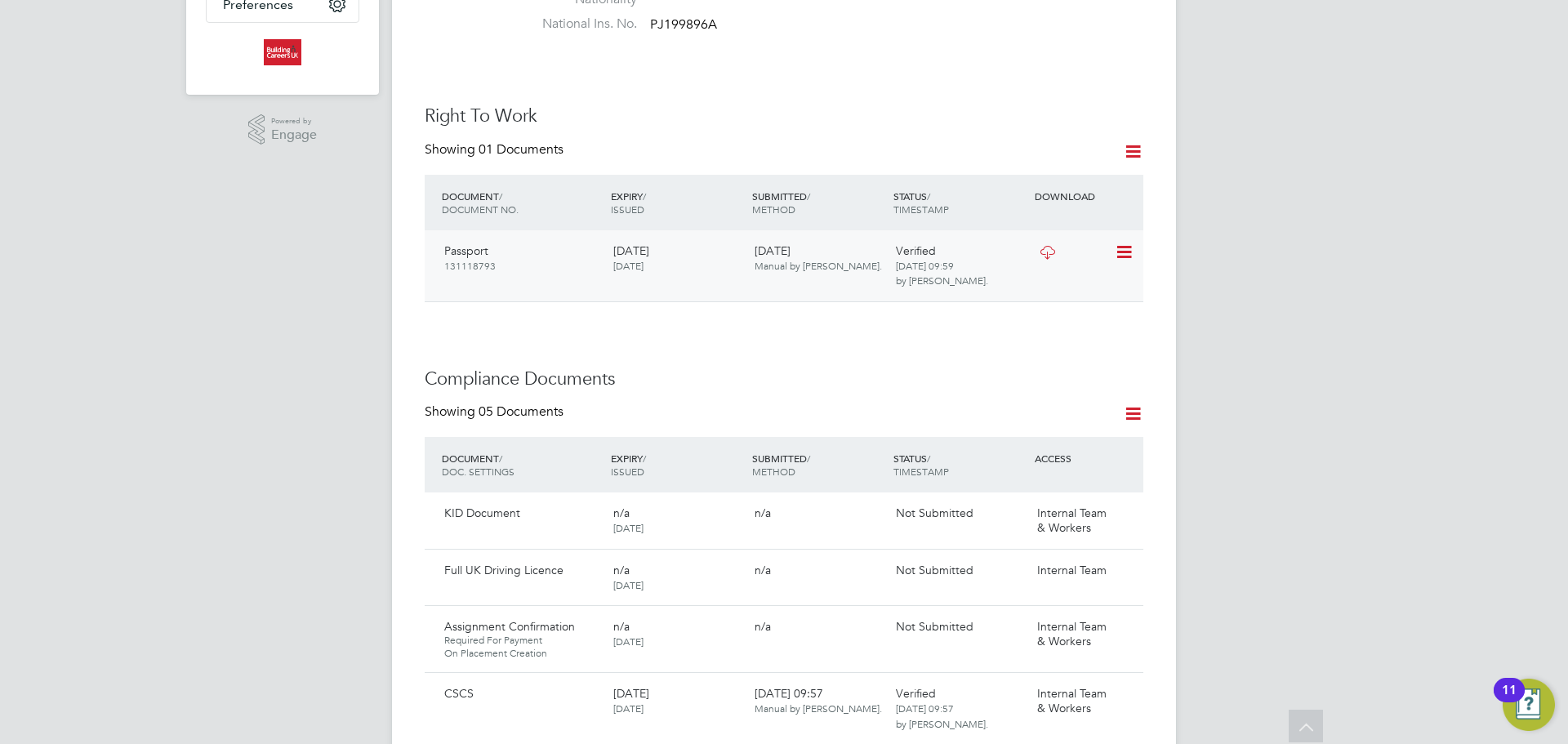
click at [1058, 246] on icon at bounding box center [1047, 252] width 21 height 13
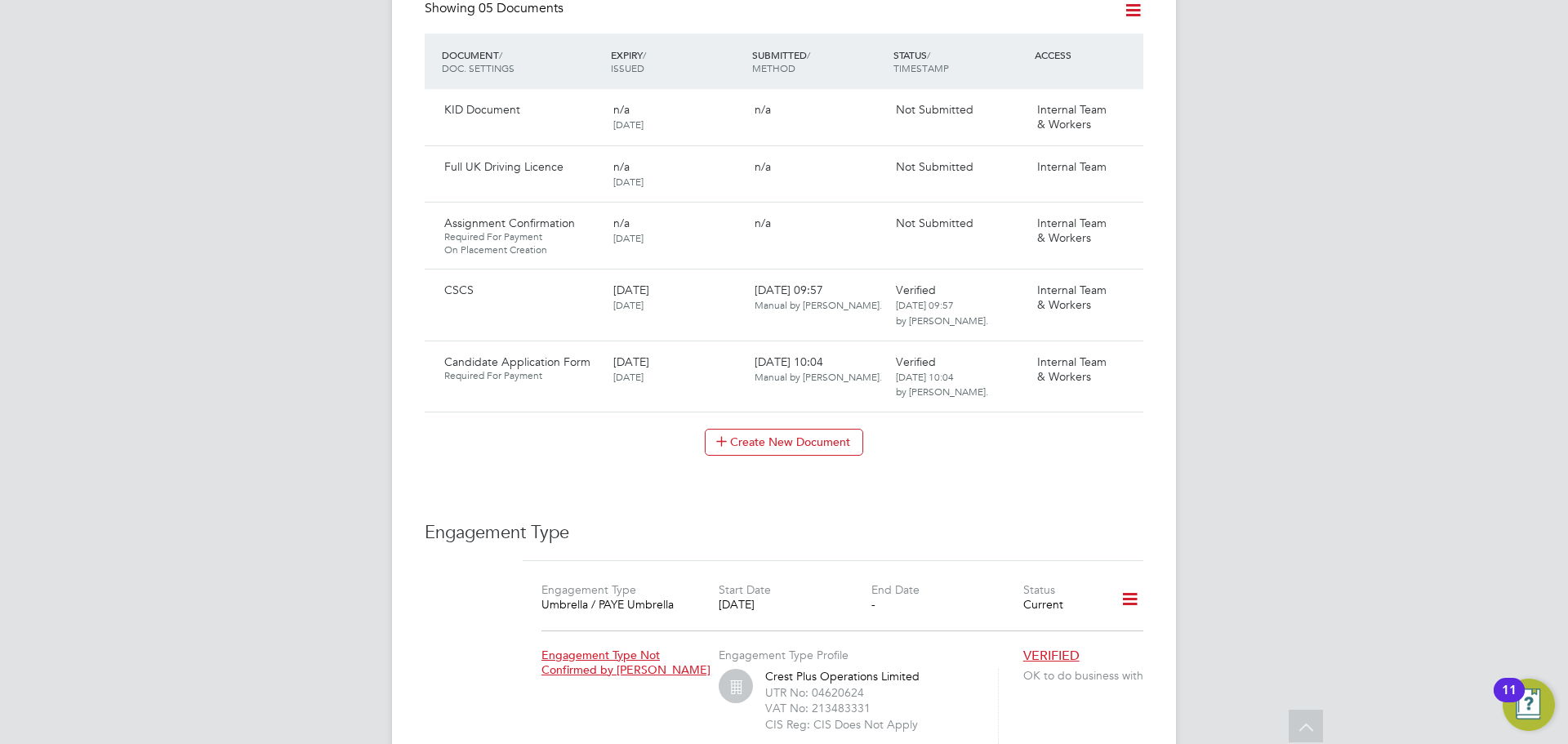
scroll to position [899, 0]
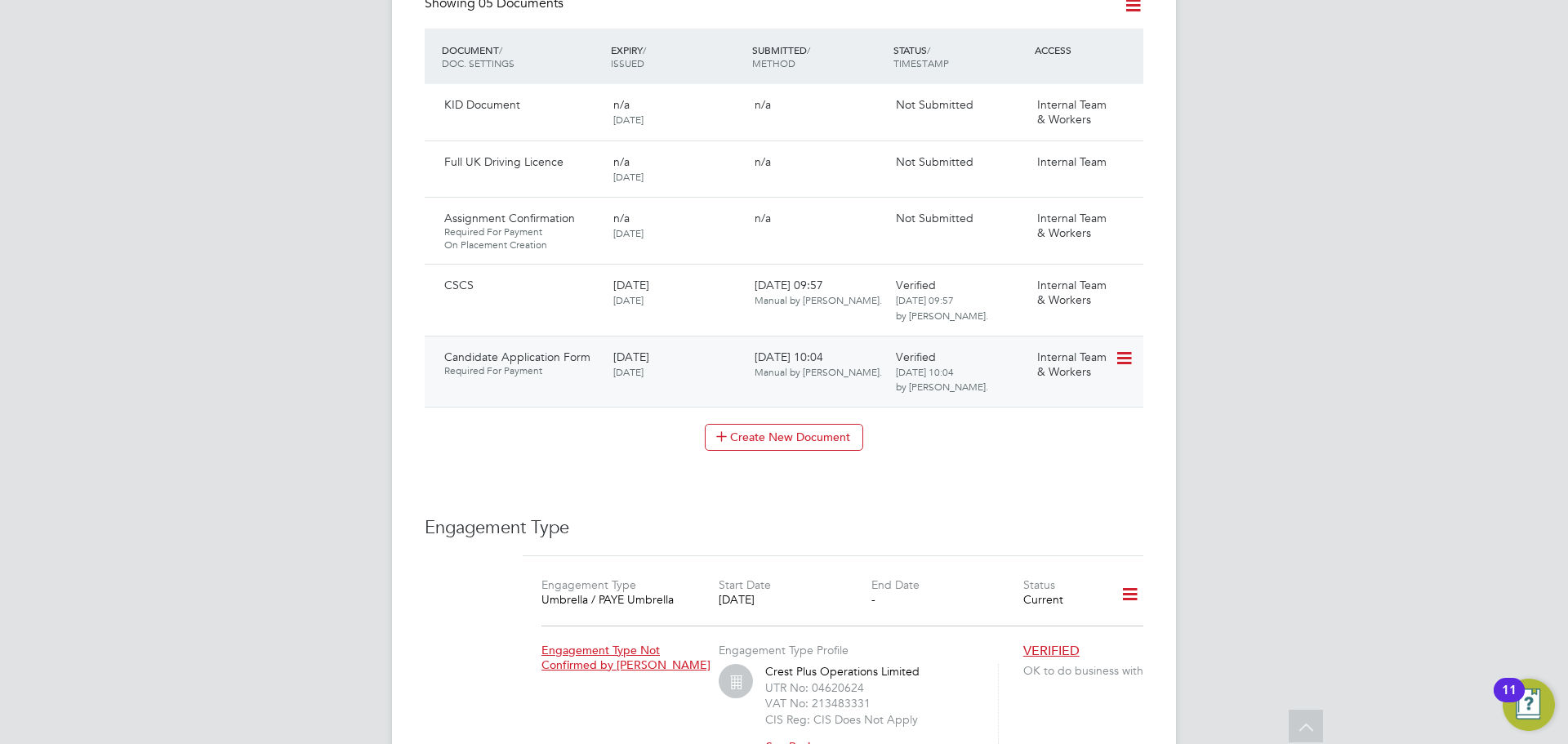
click at [1116, 349] on icon at bounding box center [1122, 359] width 16 height 20
click at [1057, 382] on li "Download Document" at bounding box center [1064, 386] width 130 height 23
click at [1124, 277] on icon at bounding box center [1122, 287] width 16 height 20
click at [1064, 317] on li "Download Document" at bounding box center [1064, 315] width 130 height 23
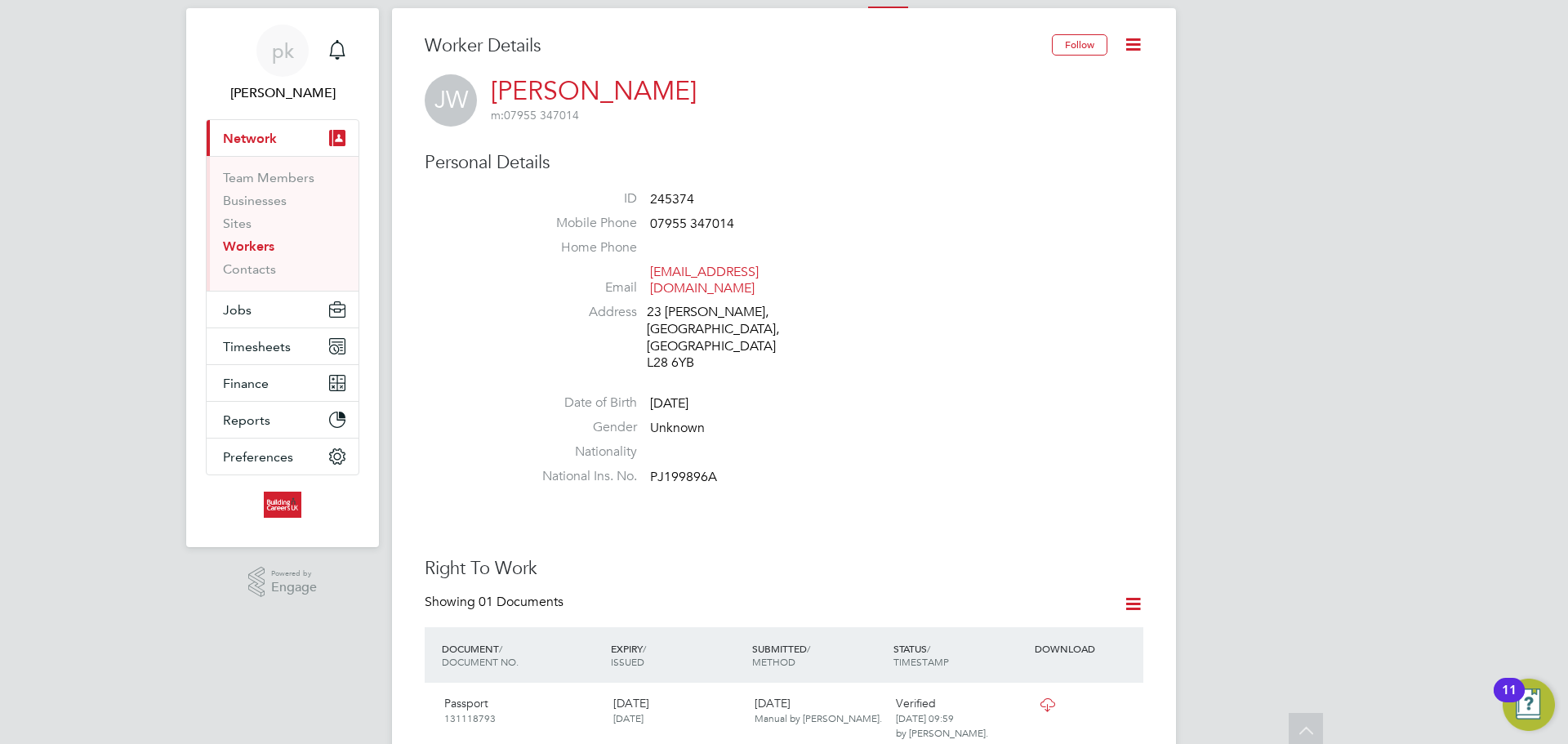
scroll to position [0, 0]
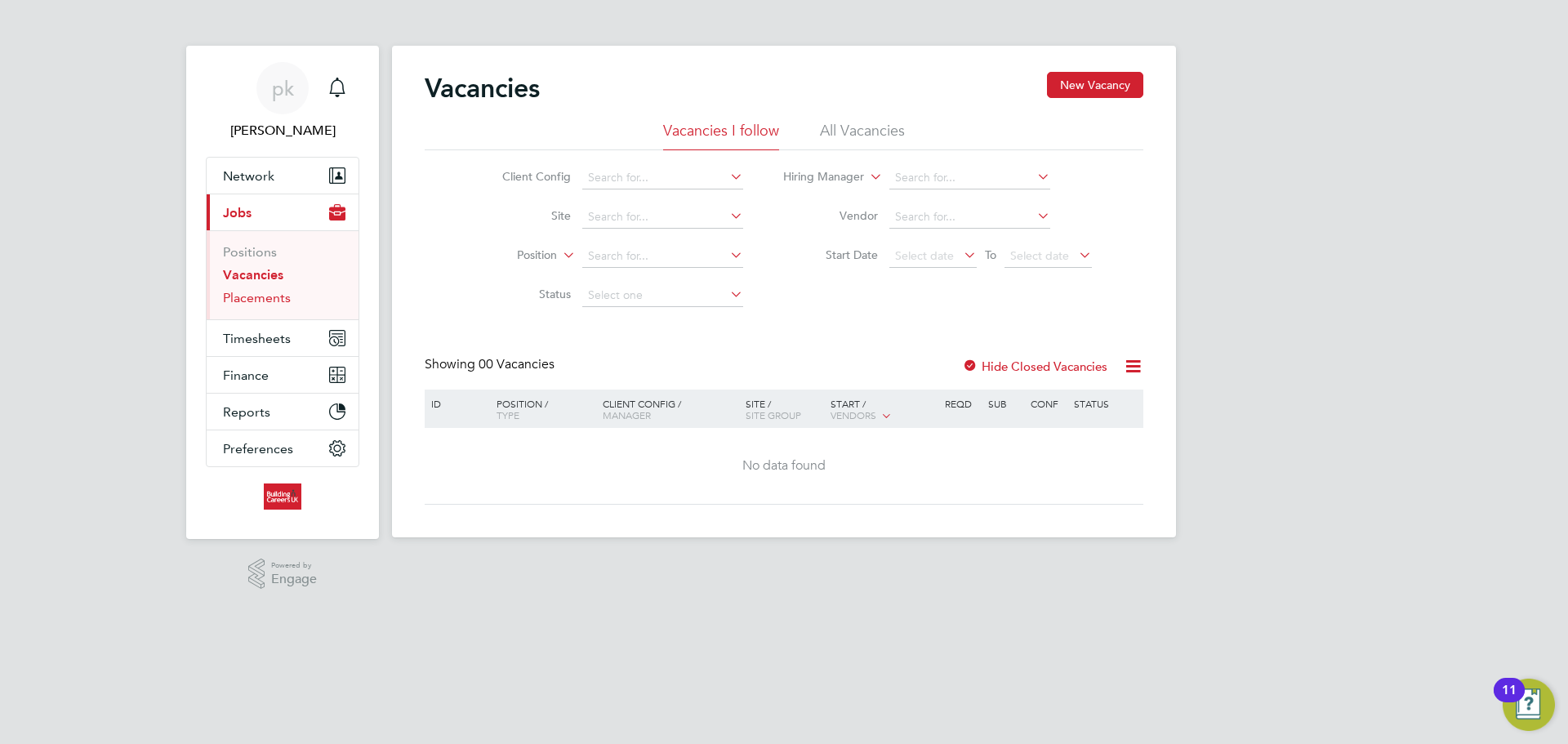
click at [285, 298] on link "Placements" at bounding box center [256, 298] width 67 height 15
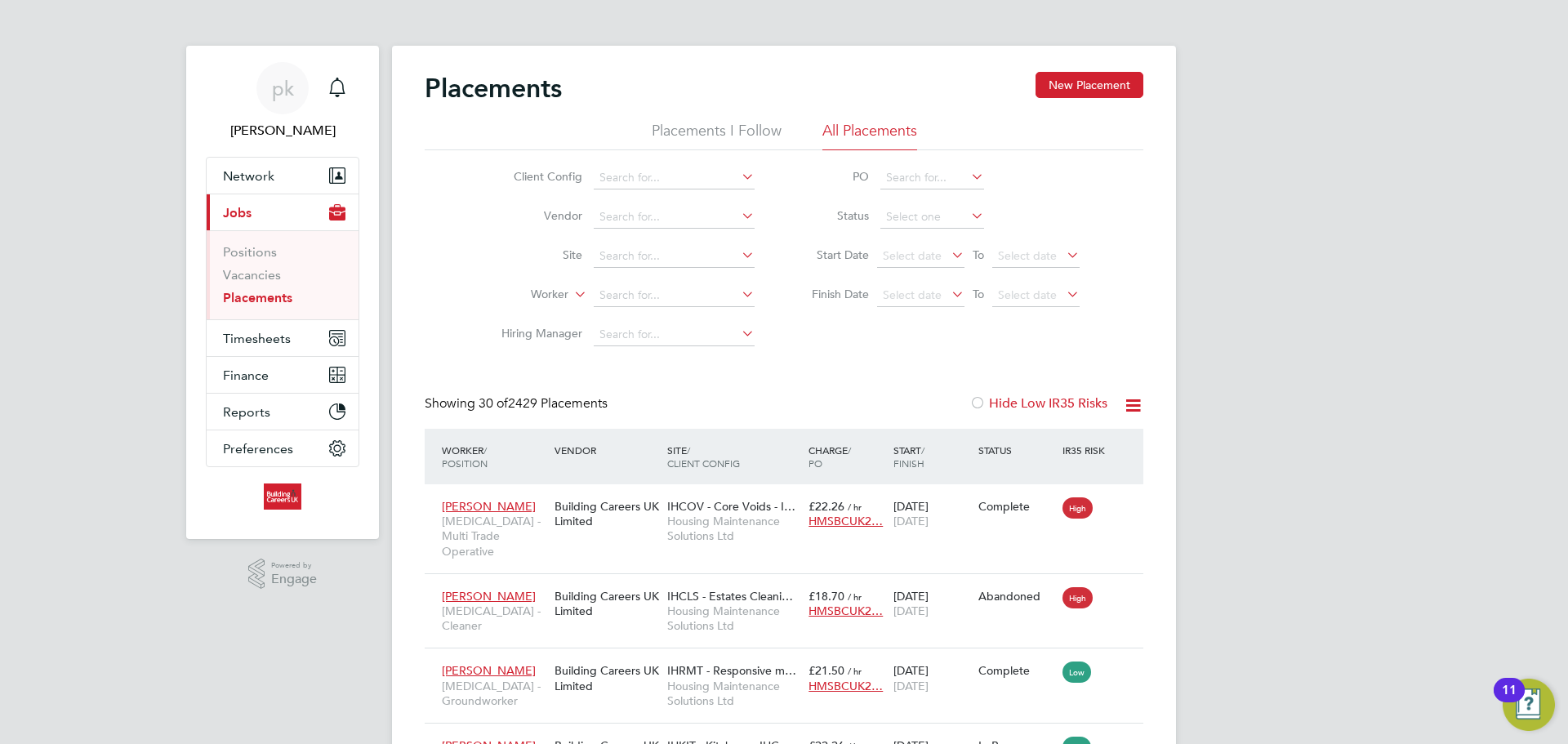
click at [948, 251] on icon at bounding box center [948, 255] width 0 height 23
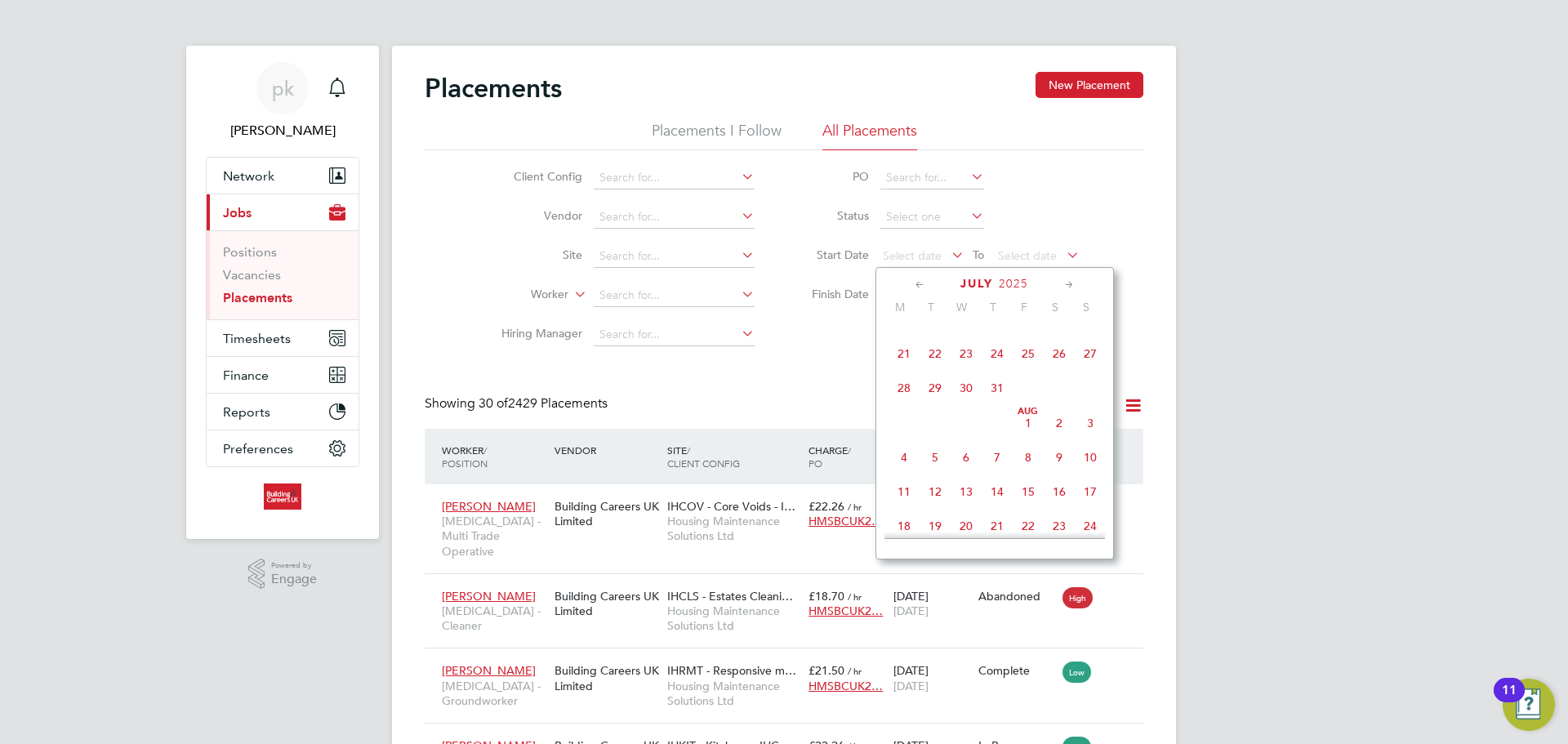
click at [1024, 437] on span "[DATE]" at bounding box center [1027, 423] width 31 height 31
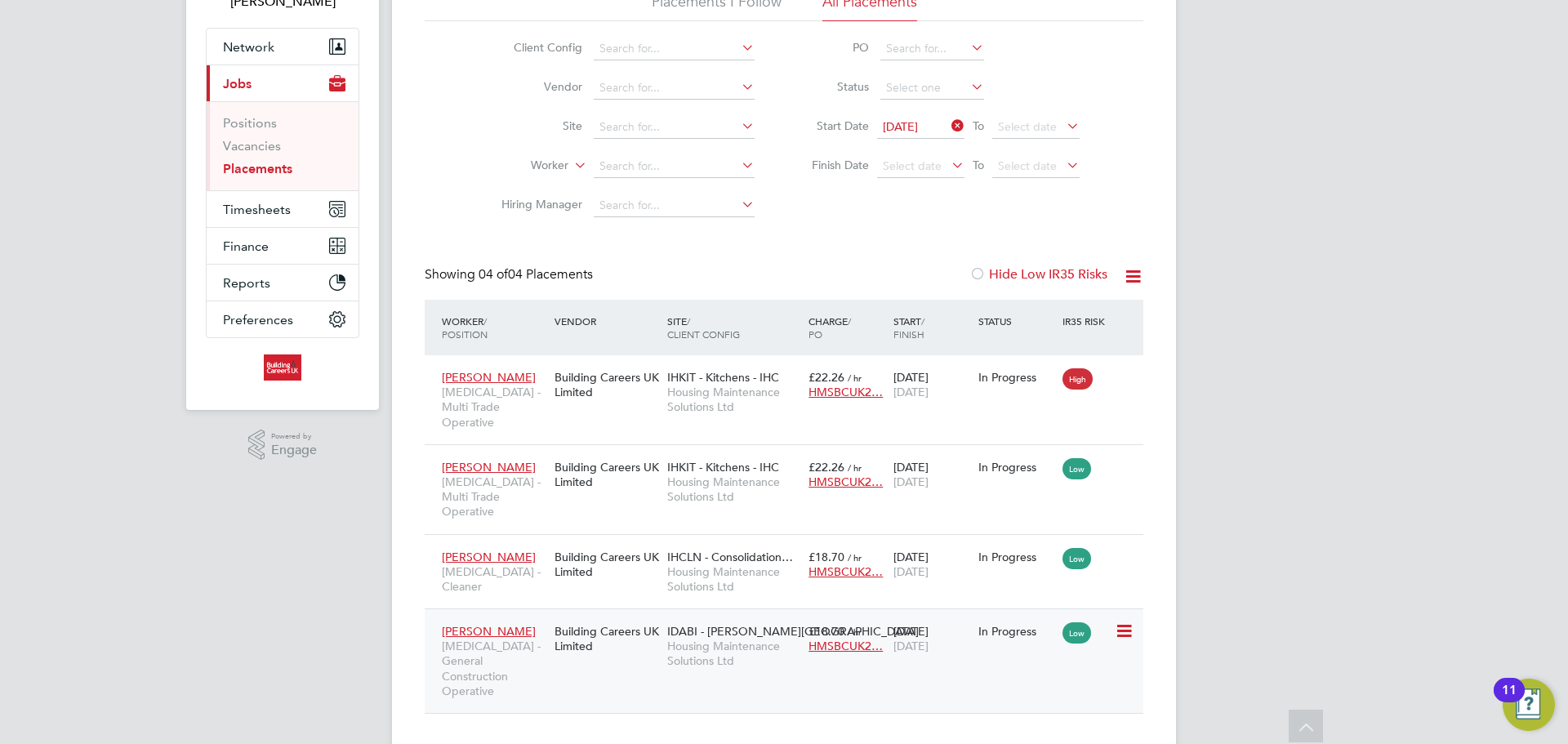
click at [544, 639] on span "[MEDICAL_DATA] - General Construction Operative" at bounding box center [494, 668] width 104 height 60
